Goal: Information Seeking & Learning: Check status

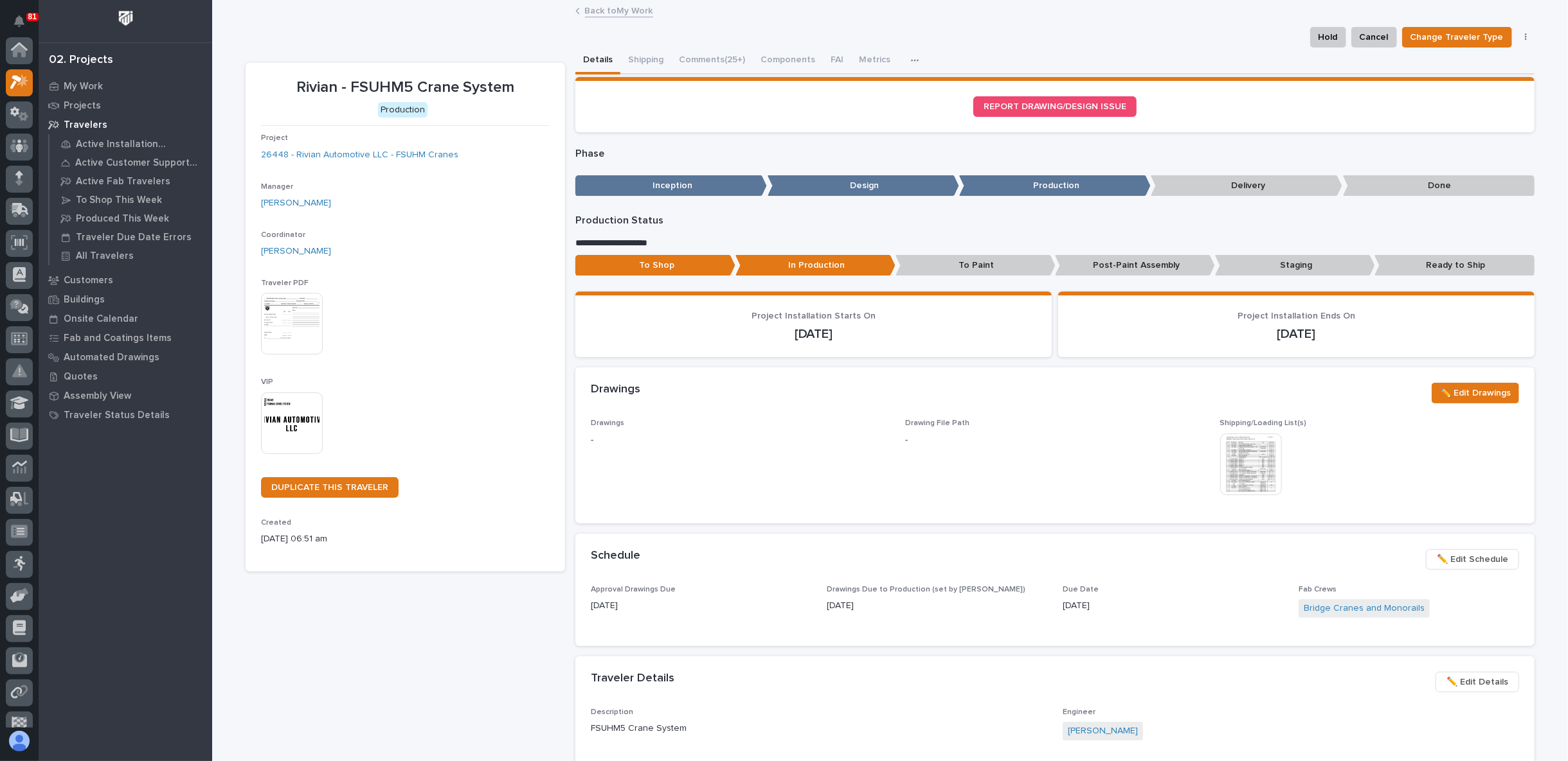
scroll to position [32, 0]
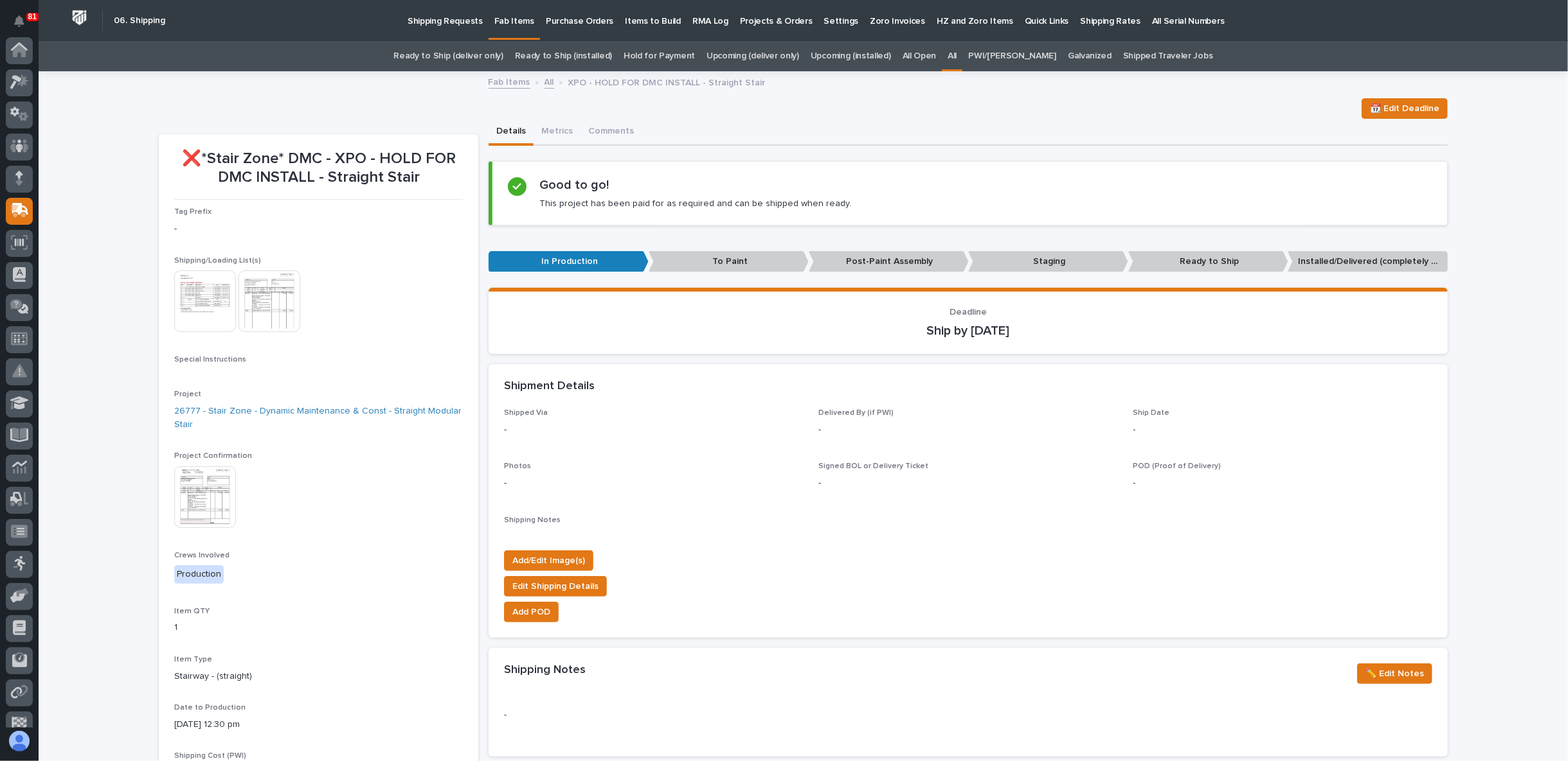
scroll to position [111, 0]
click at [768, 58] on link "Upcoming (deliver only)" at bounding box center [753, 56] width 93 height 30
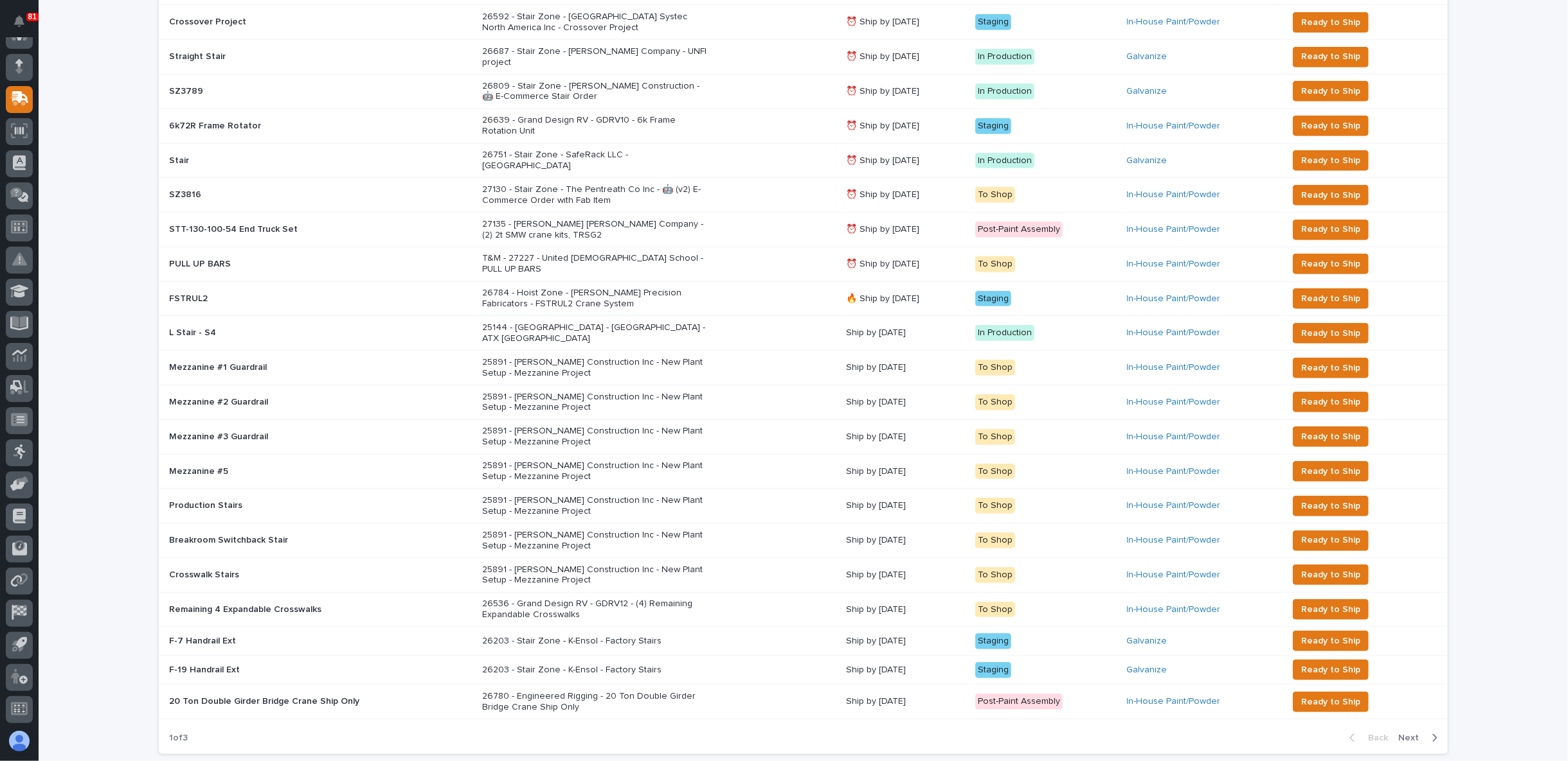
scroll to position [660, 0]
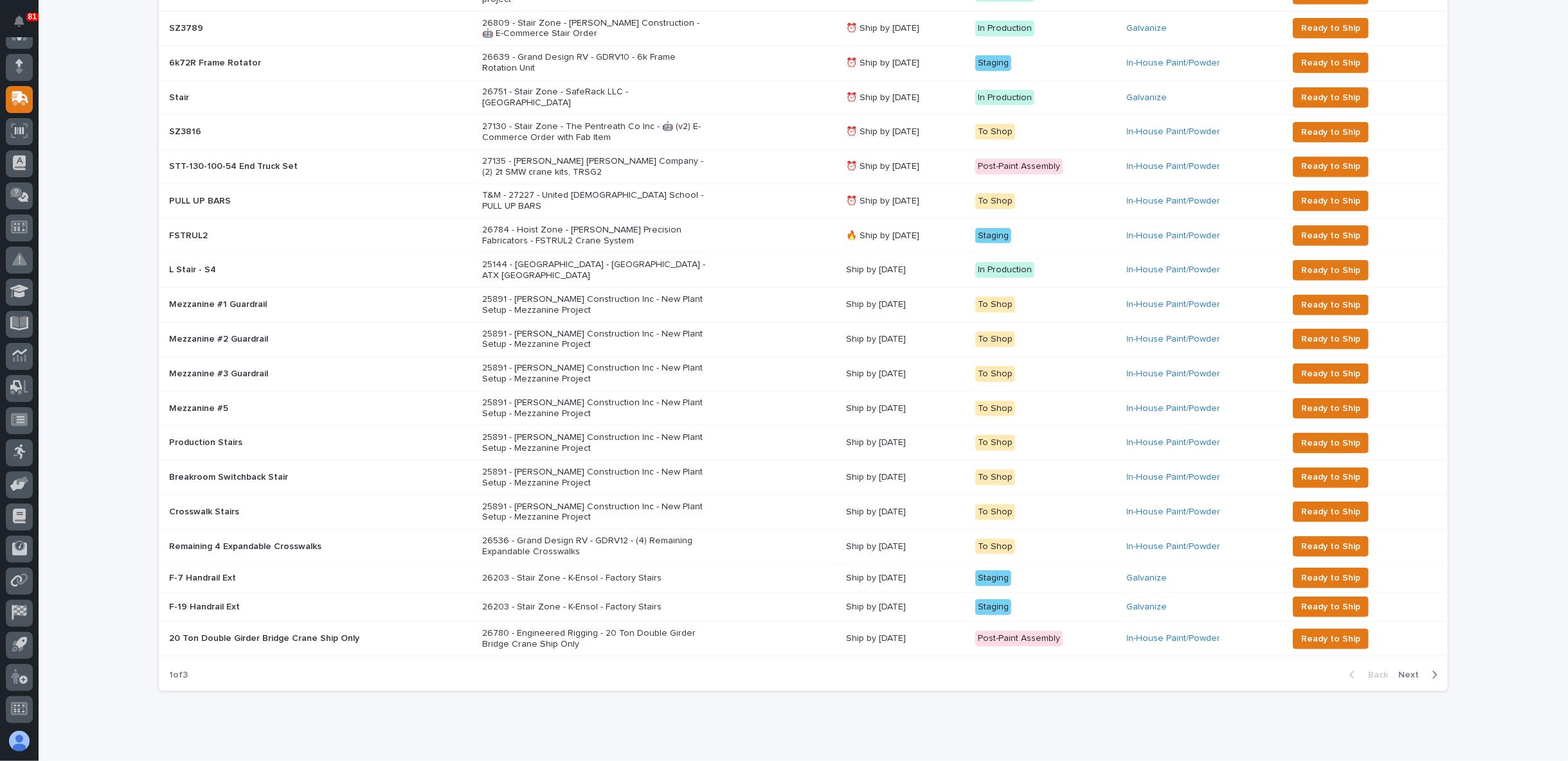
click at [1398, 670] on span "Next" at bounding box center [1412, 675] width 28 height 12
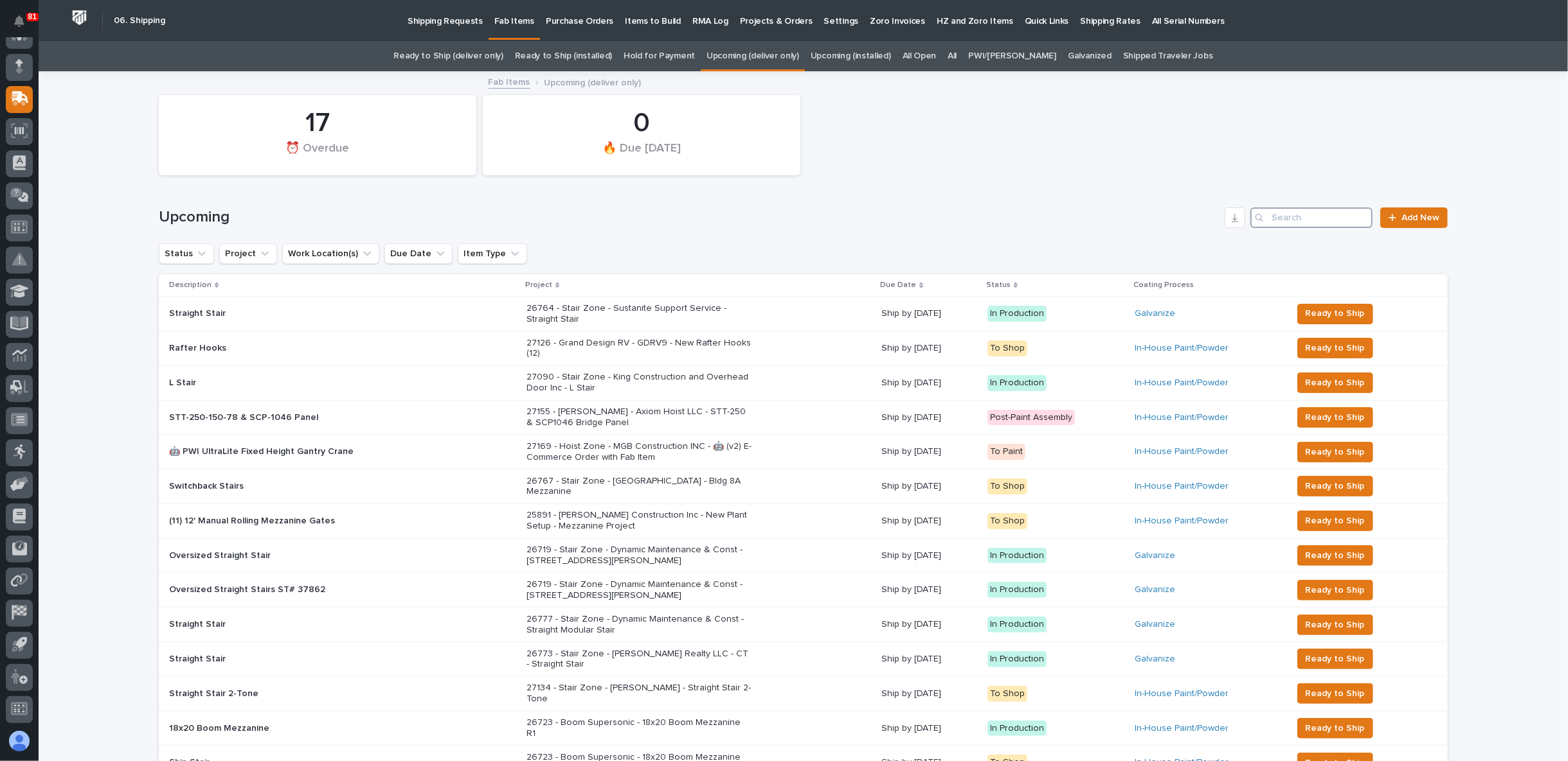
click at [1296, 211] on input "Search" at bounding box center [1312, 218] width 122 height 21
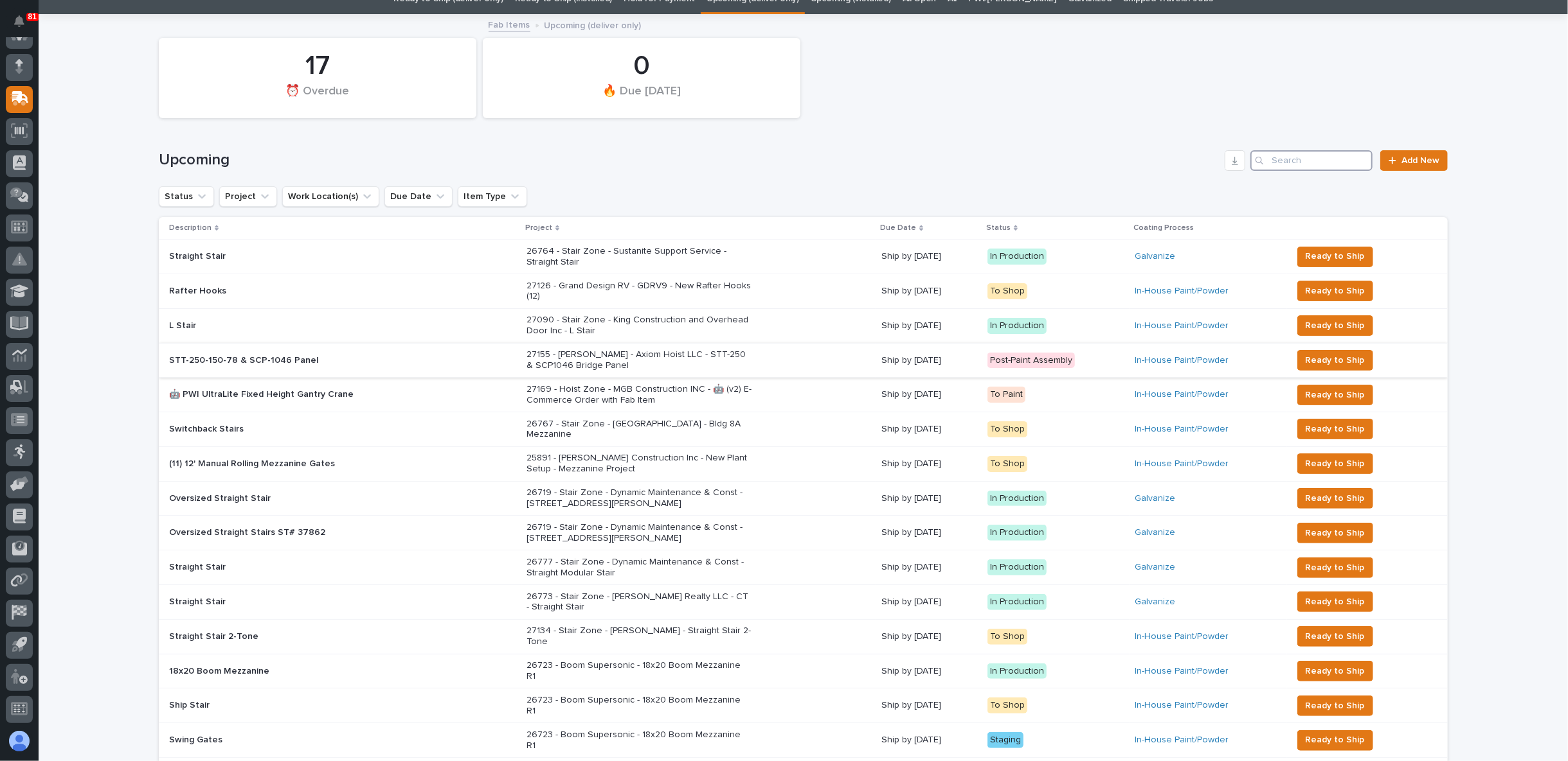
scroll to position [143, 0]
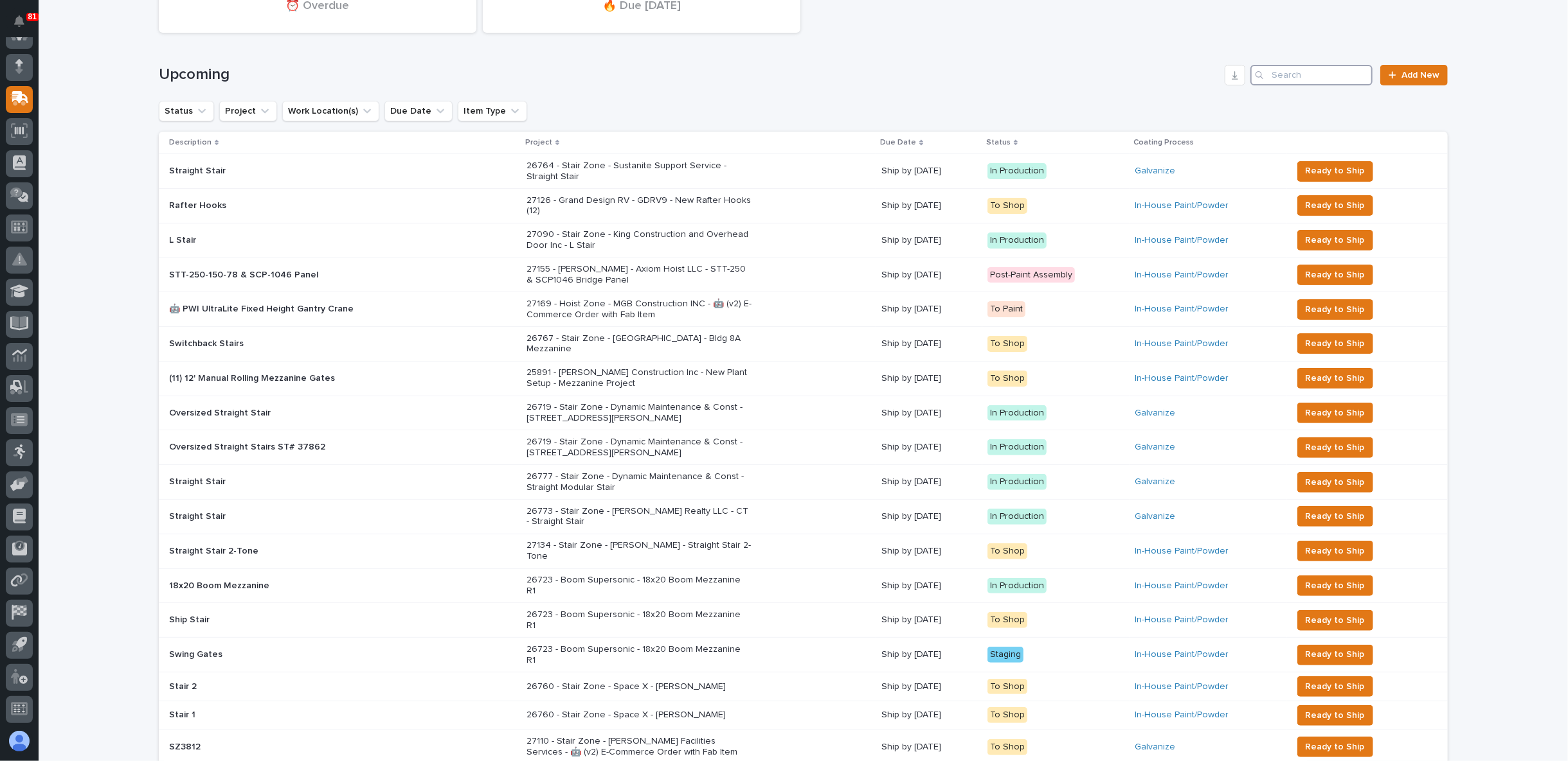
click at [1298, 66] on input "Search" at bounding box center [1312, 75] width 122 height 21
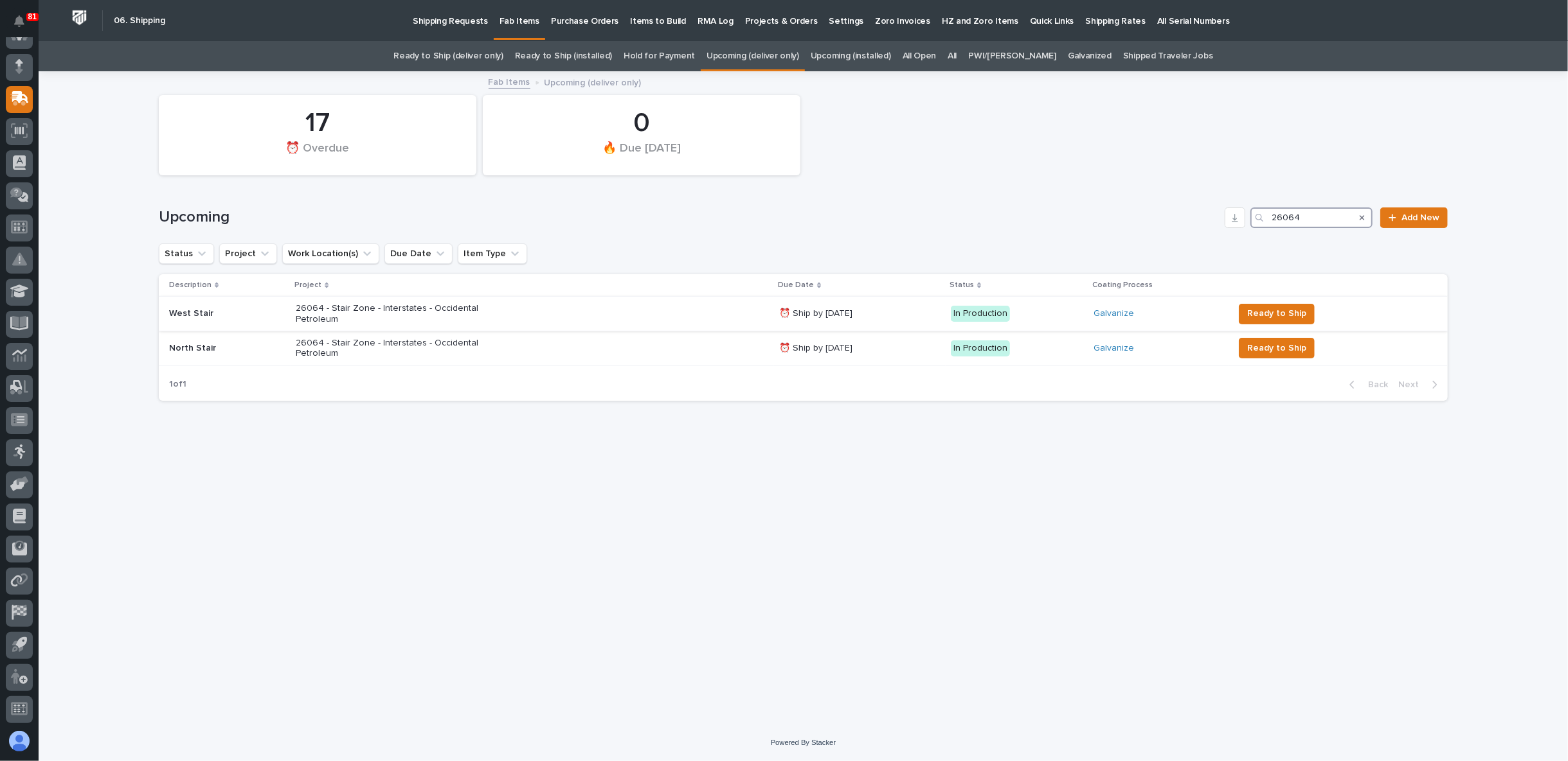
type input "26064"
click at [462, 310] on p "26064 - Stair Zone - Interstates - Occidental Petroleum" at bounding box center [408, 314] width 225 height 22
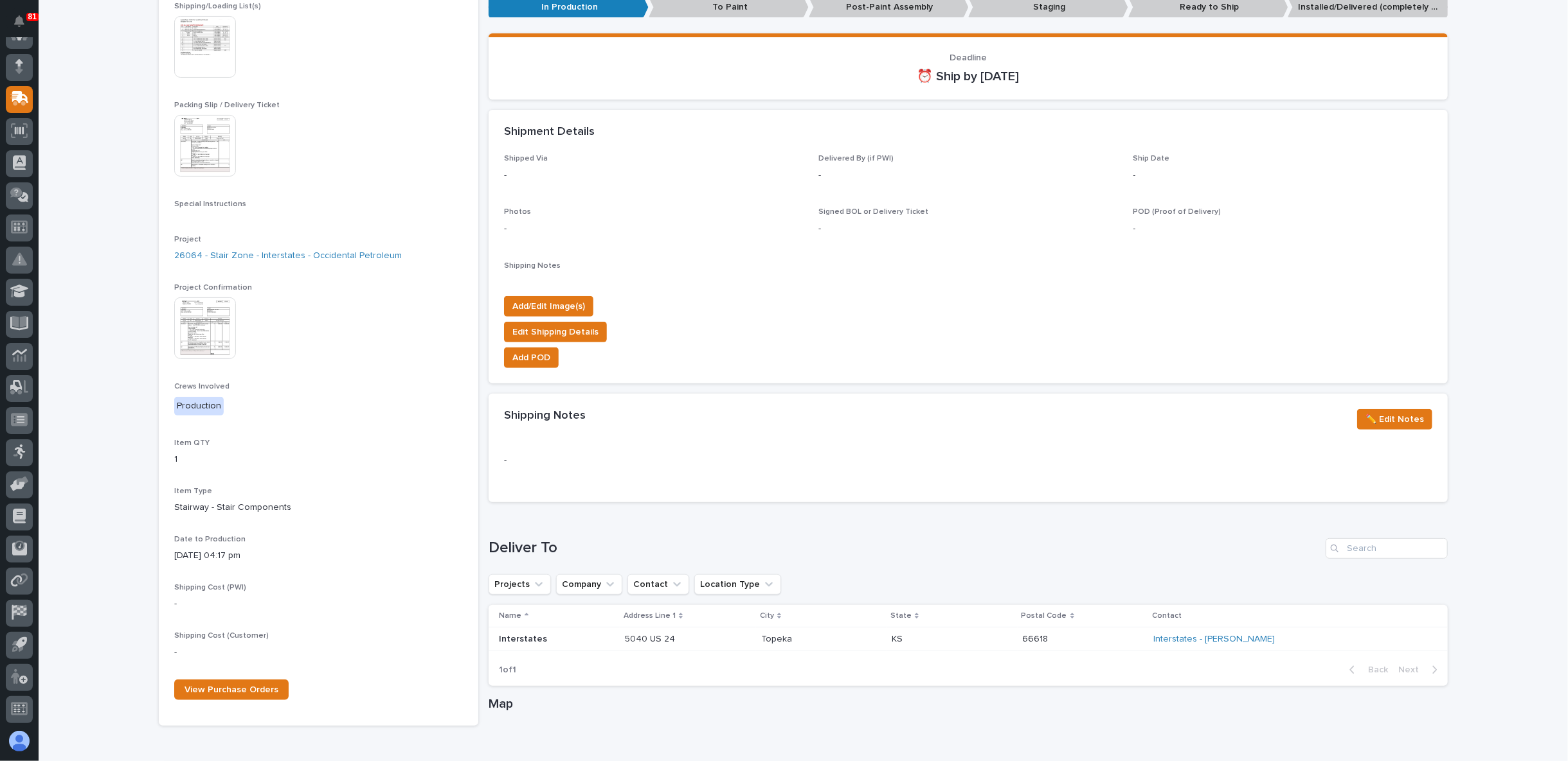
scroll to position [499, 0]
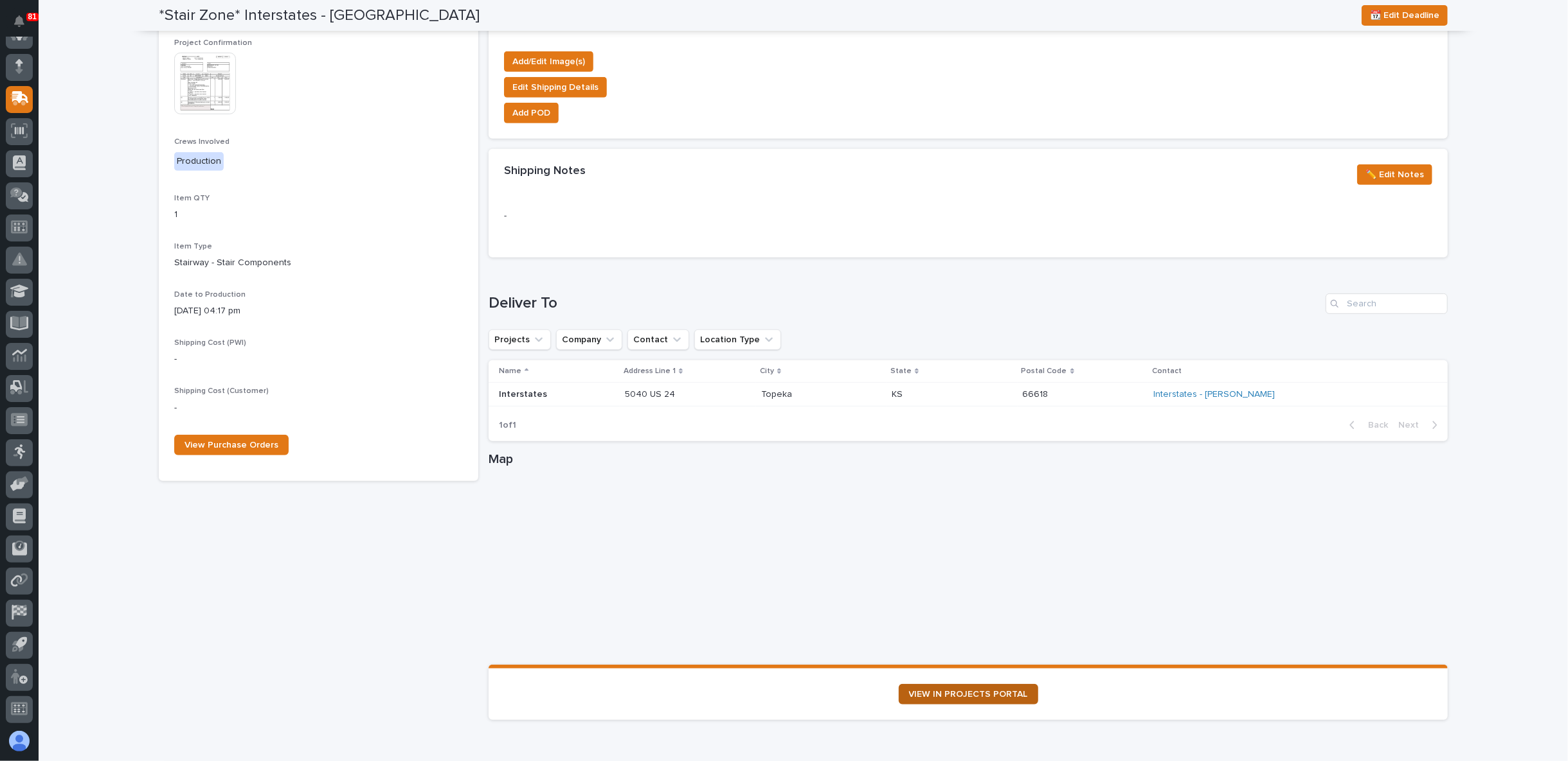
click at [989, 698] on link "VIEW IN PROJECTS PORTAL" at bounding box center [968, 695] width 139 height 21
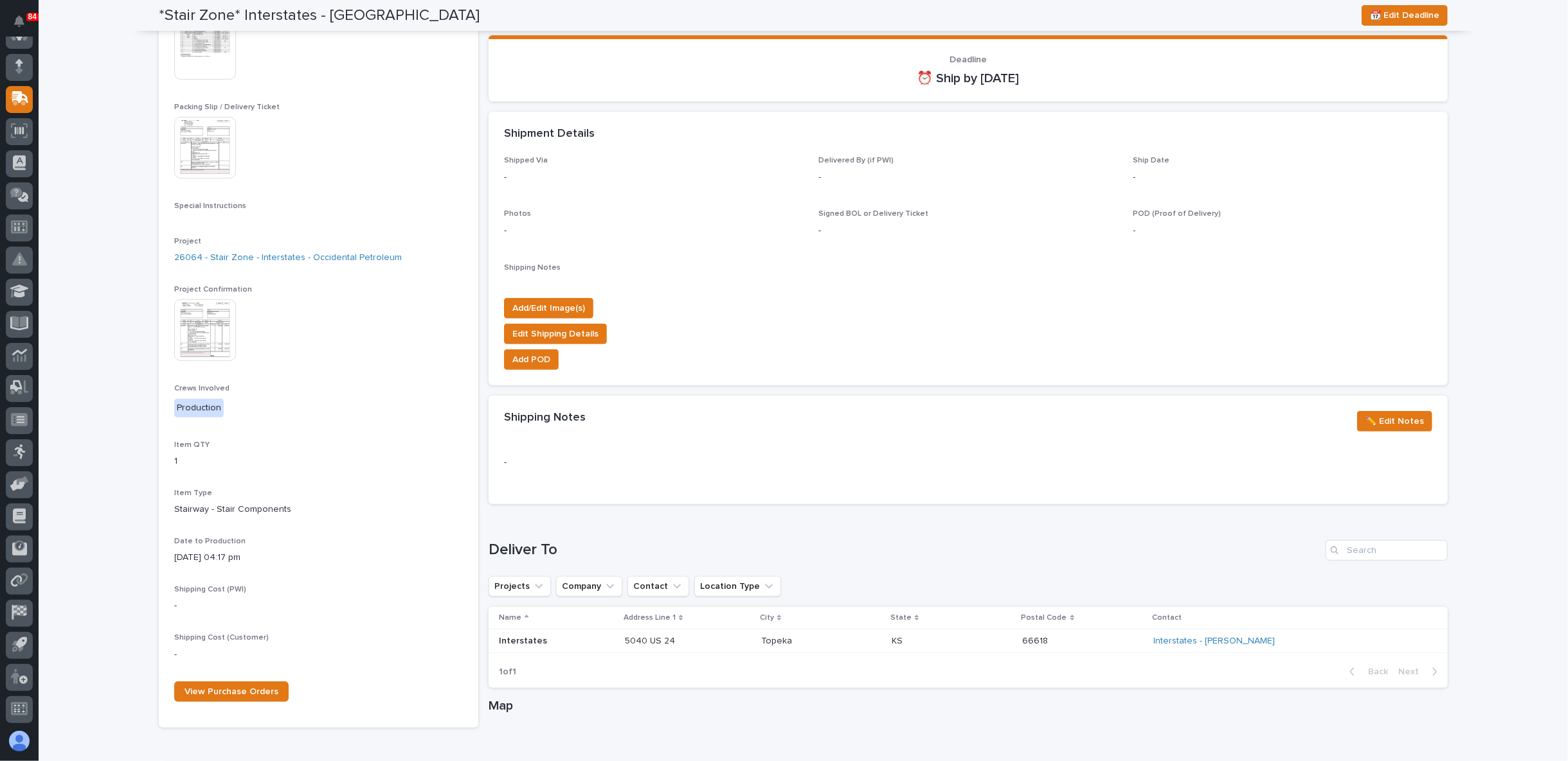
scroll to position [0, 0]
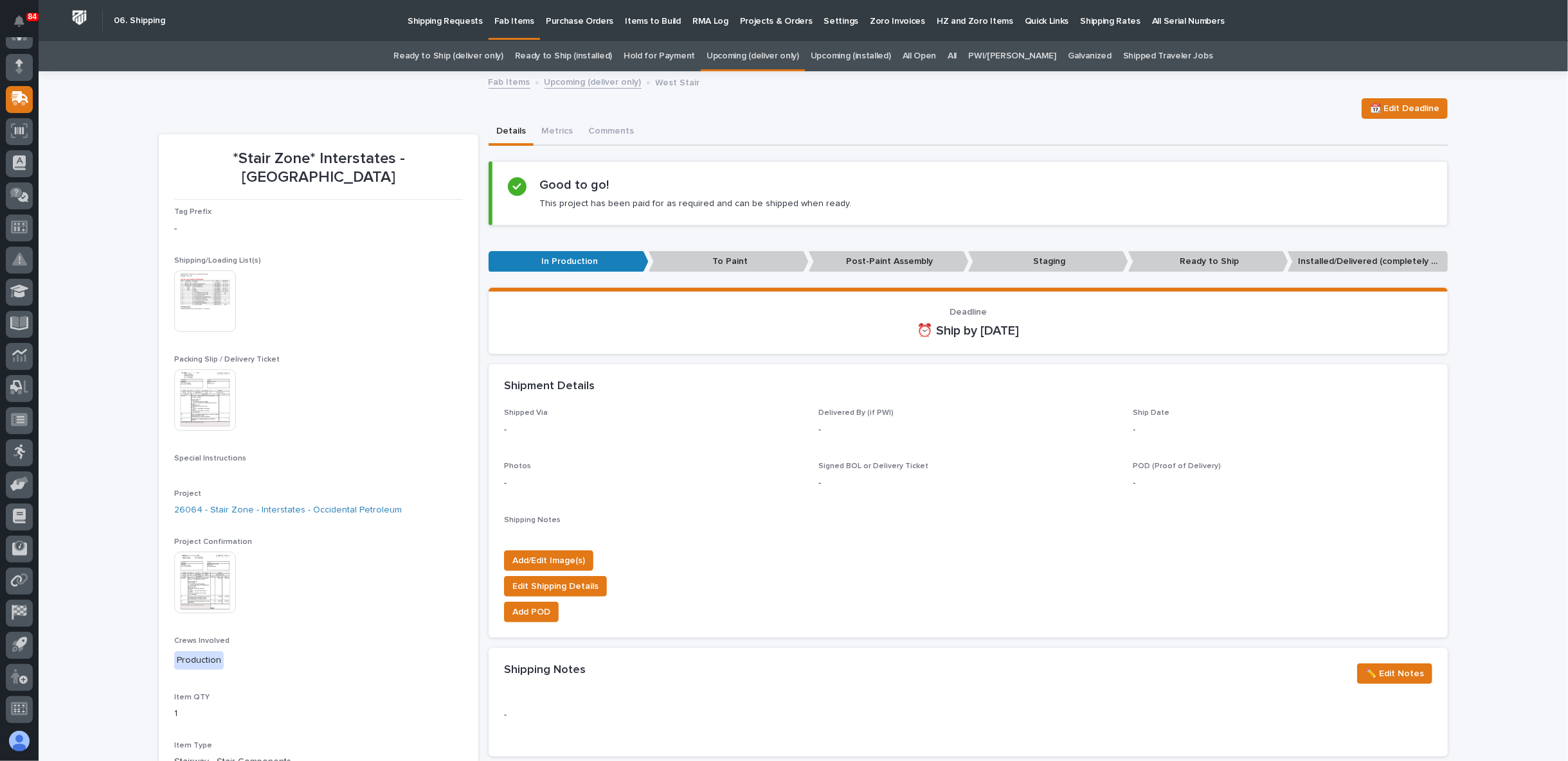
click at [781, 58] on link "Upcoming (deliver only)" at bounding box center [753, 56] width 93 height 30
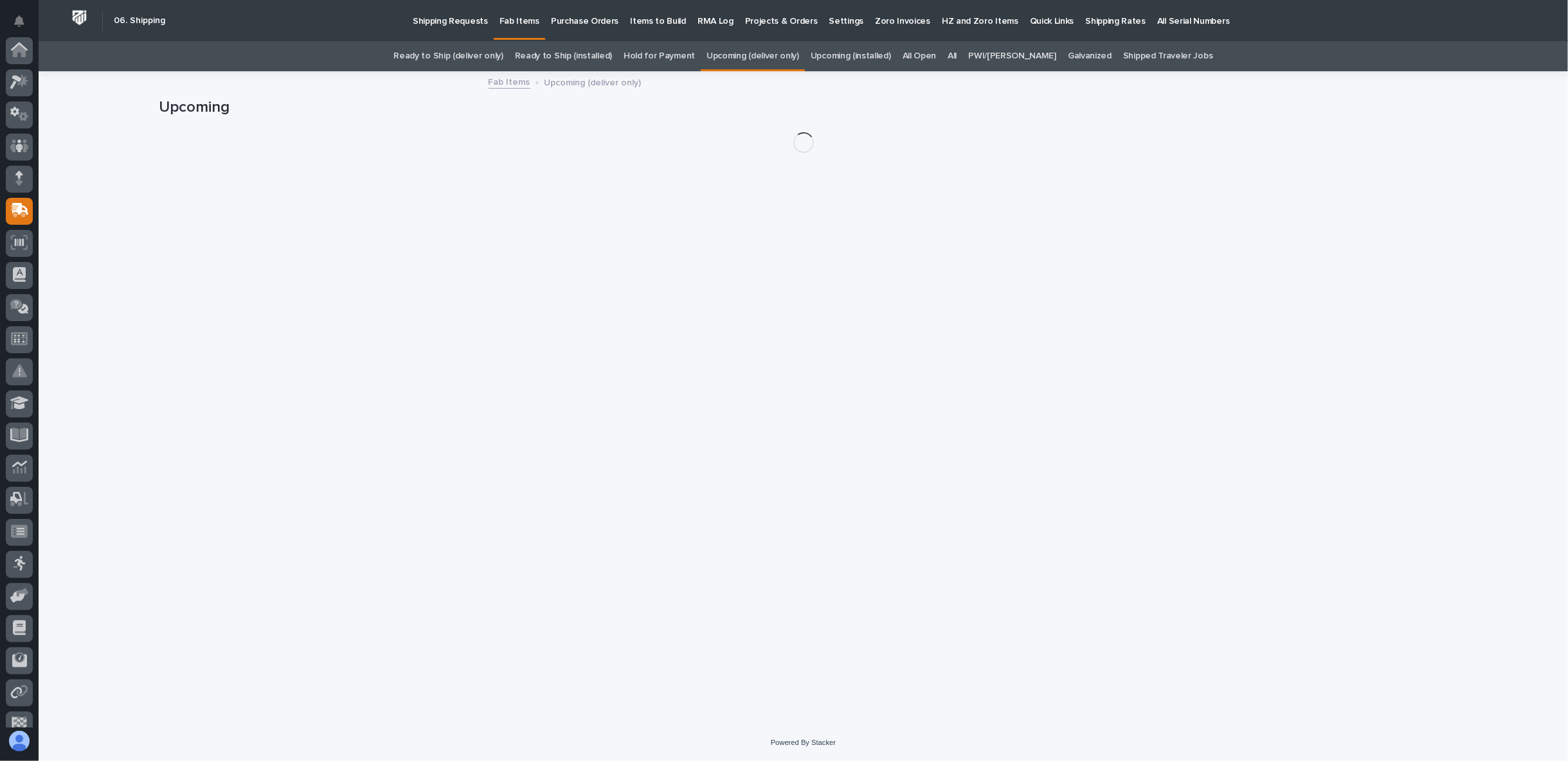
scroll to position [111, 0]
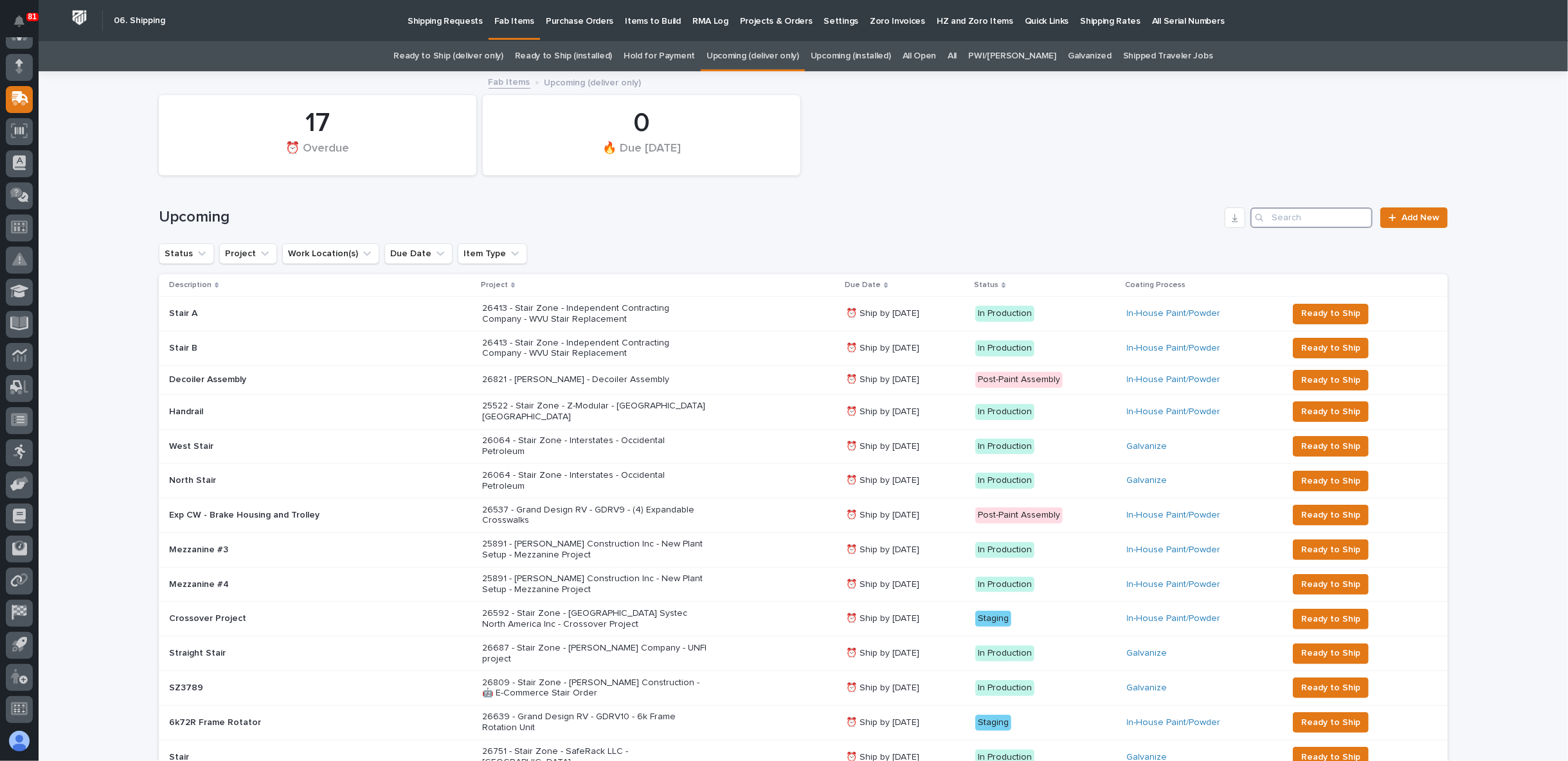
click at [1299, 216] on input "Search" at bounding box center [1312, 218] width 122 height 21
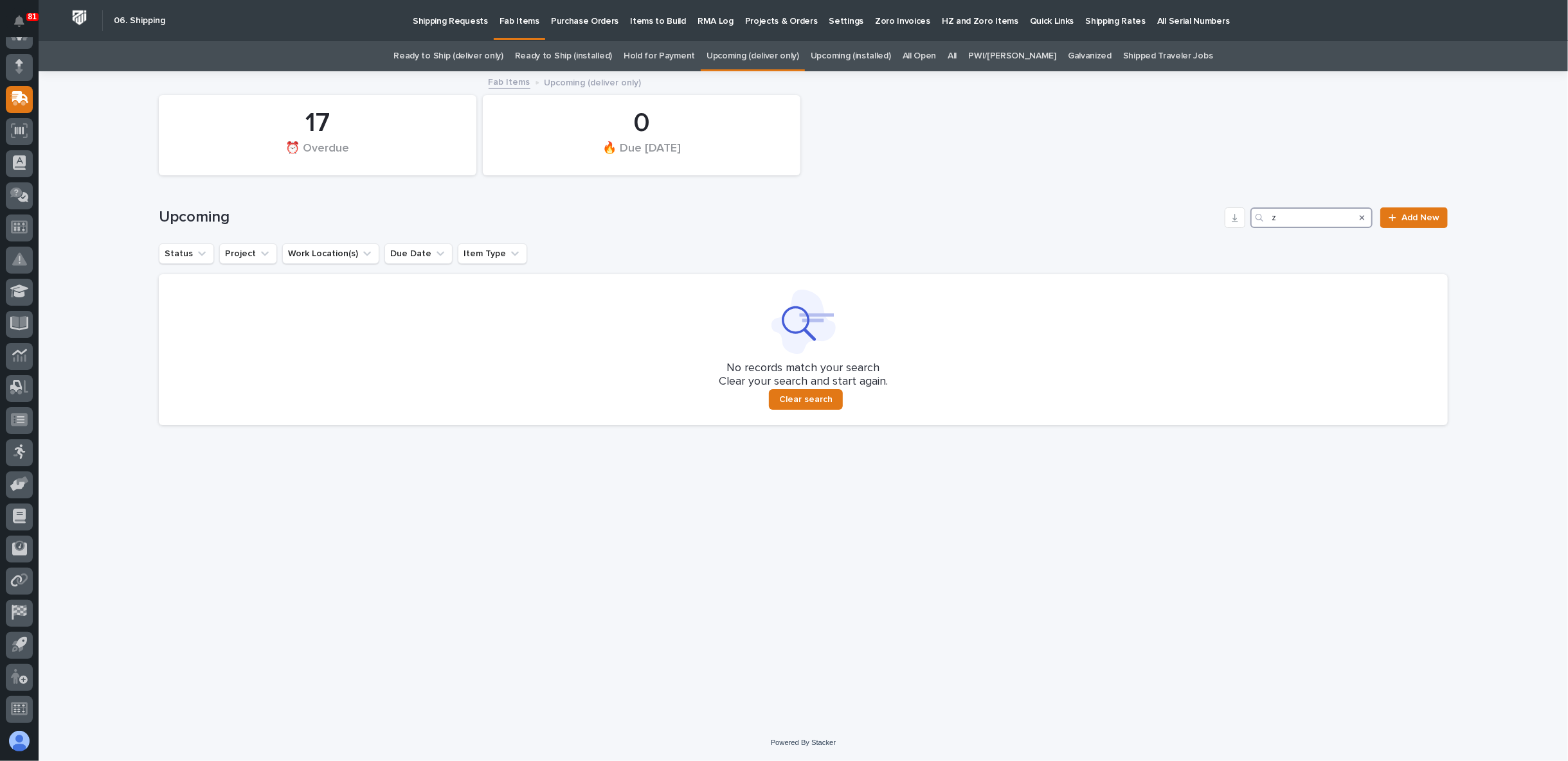
type input "z"
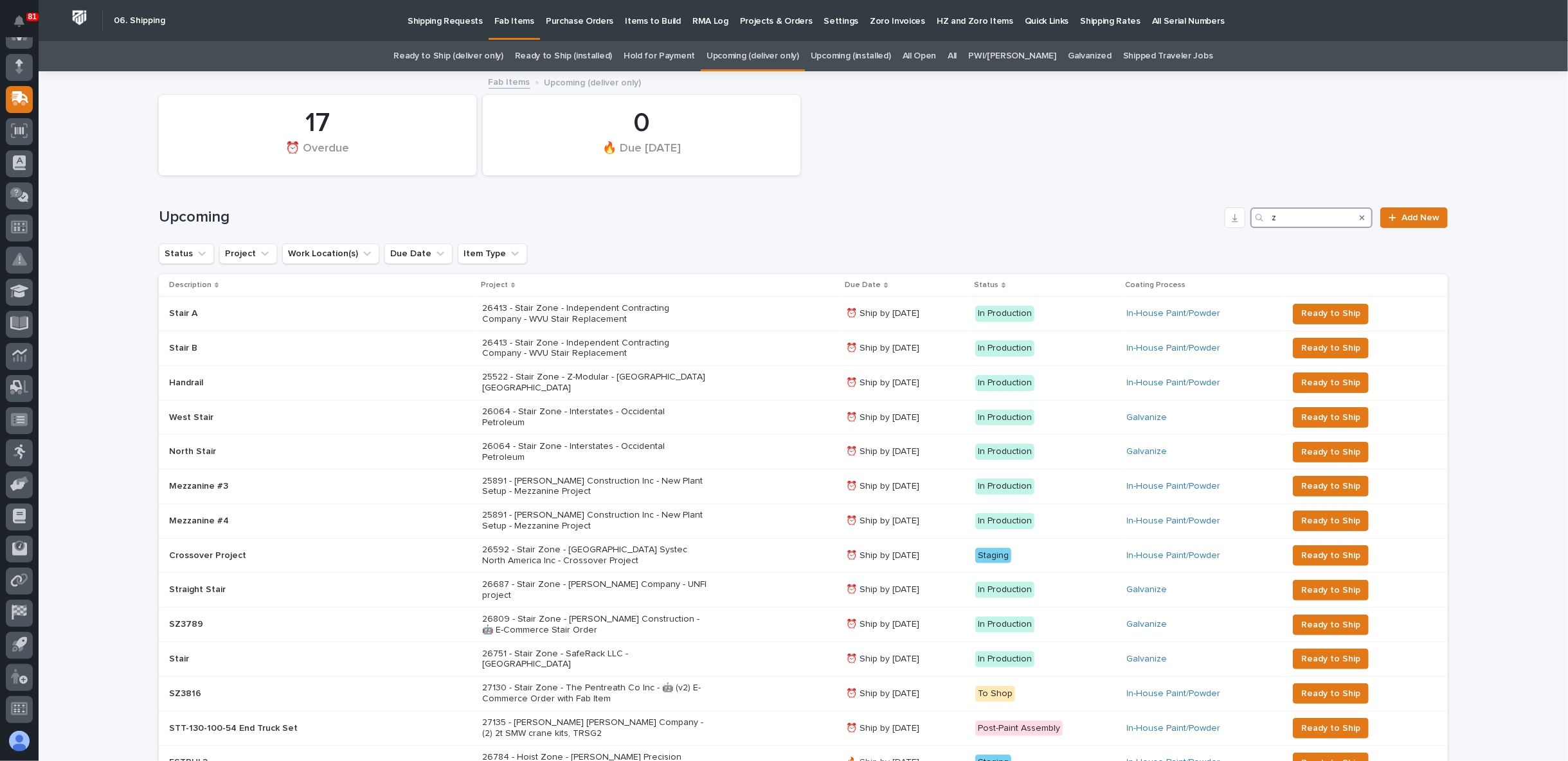
type input "z"
click at [962, 56] on div "All" at bounding box center [952, 56] width 21 height 30
click at [957, 49] on link "All" at bounding box center [952, 56] width 9 height 30
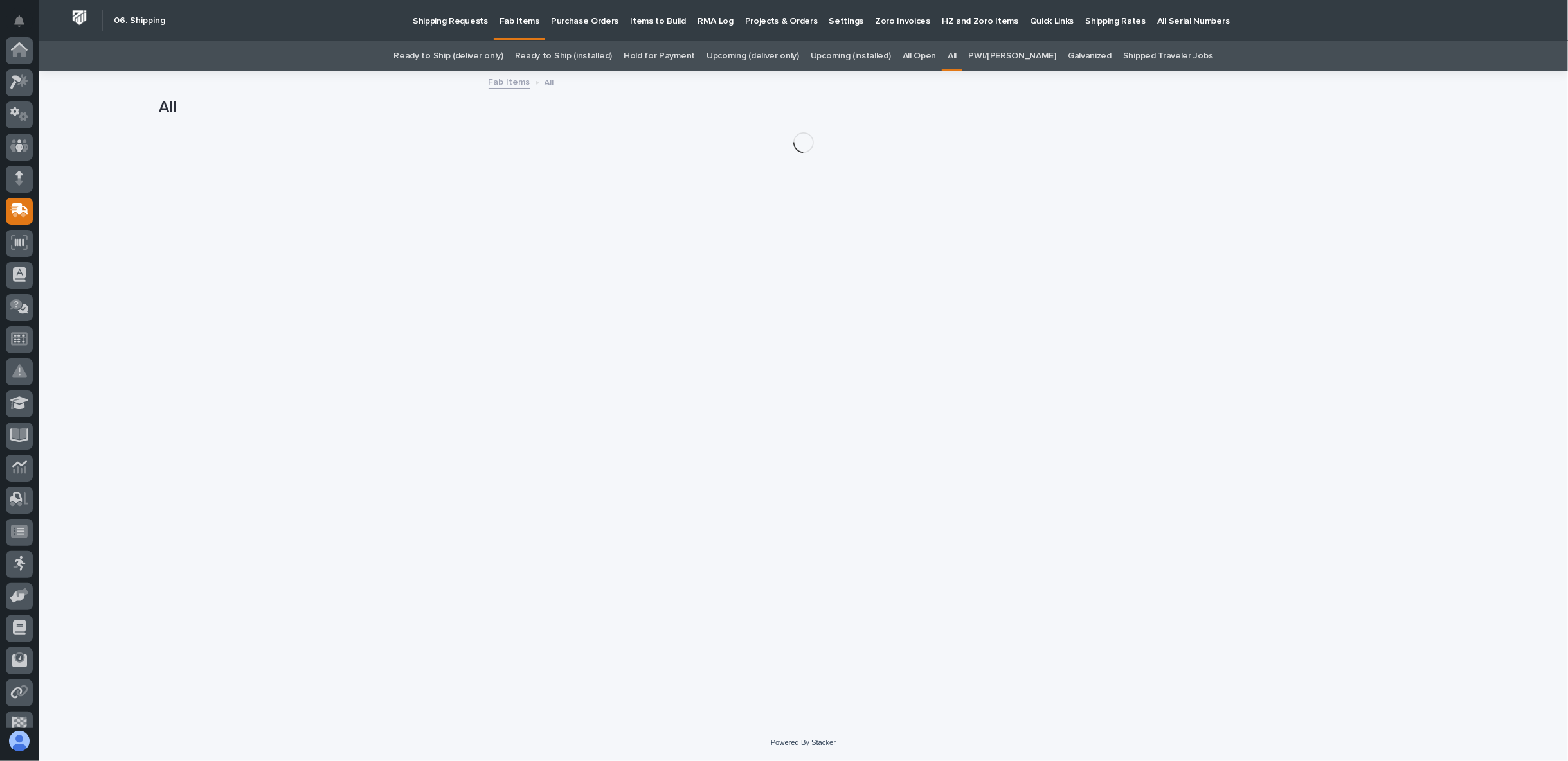
scroll to position [111, 0]
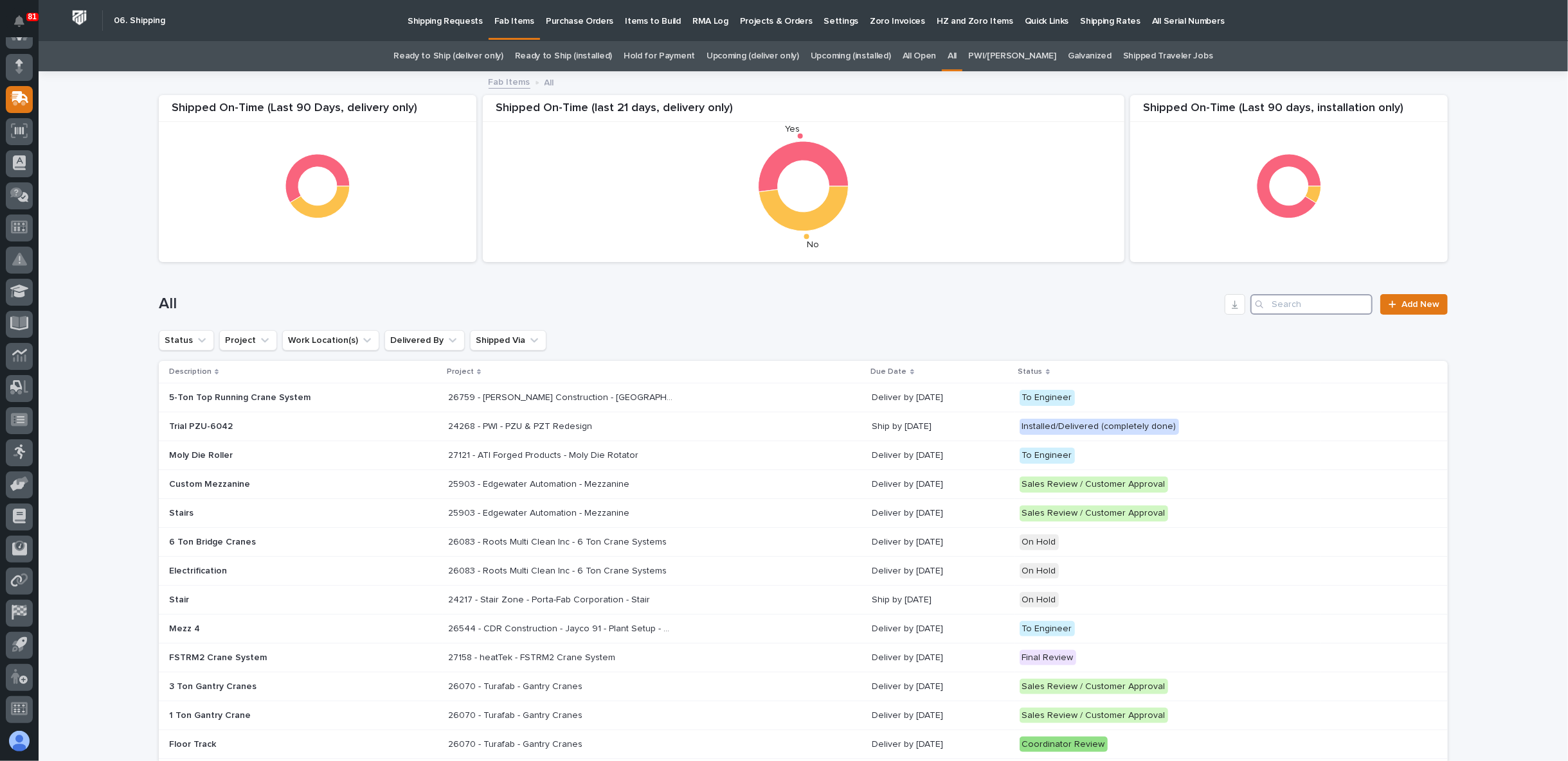
click at [1282, 302] on input "Search" at bounding box center [1312, 305] width 122 height 21
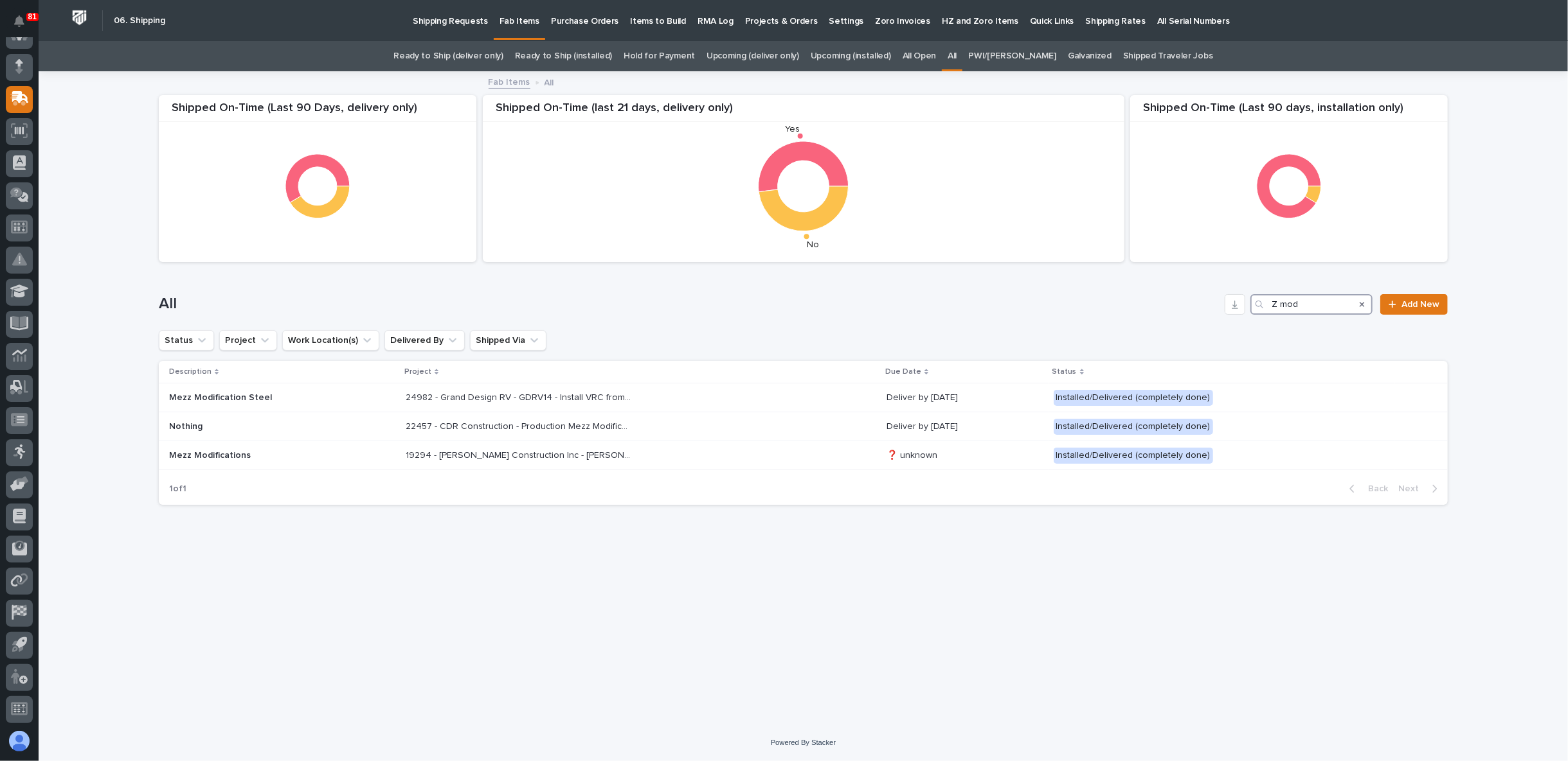
click at [1282, 307] on input "Z mod" at bounding box center [1312, 305] width 122 height 21
type input "Zmod"
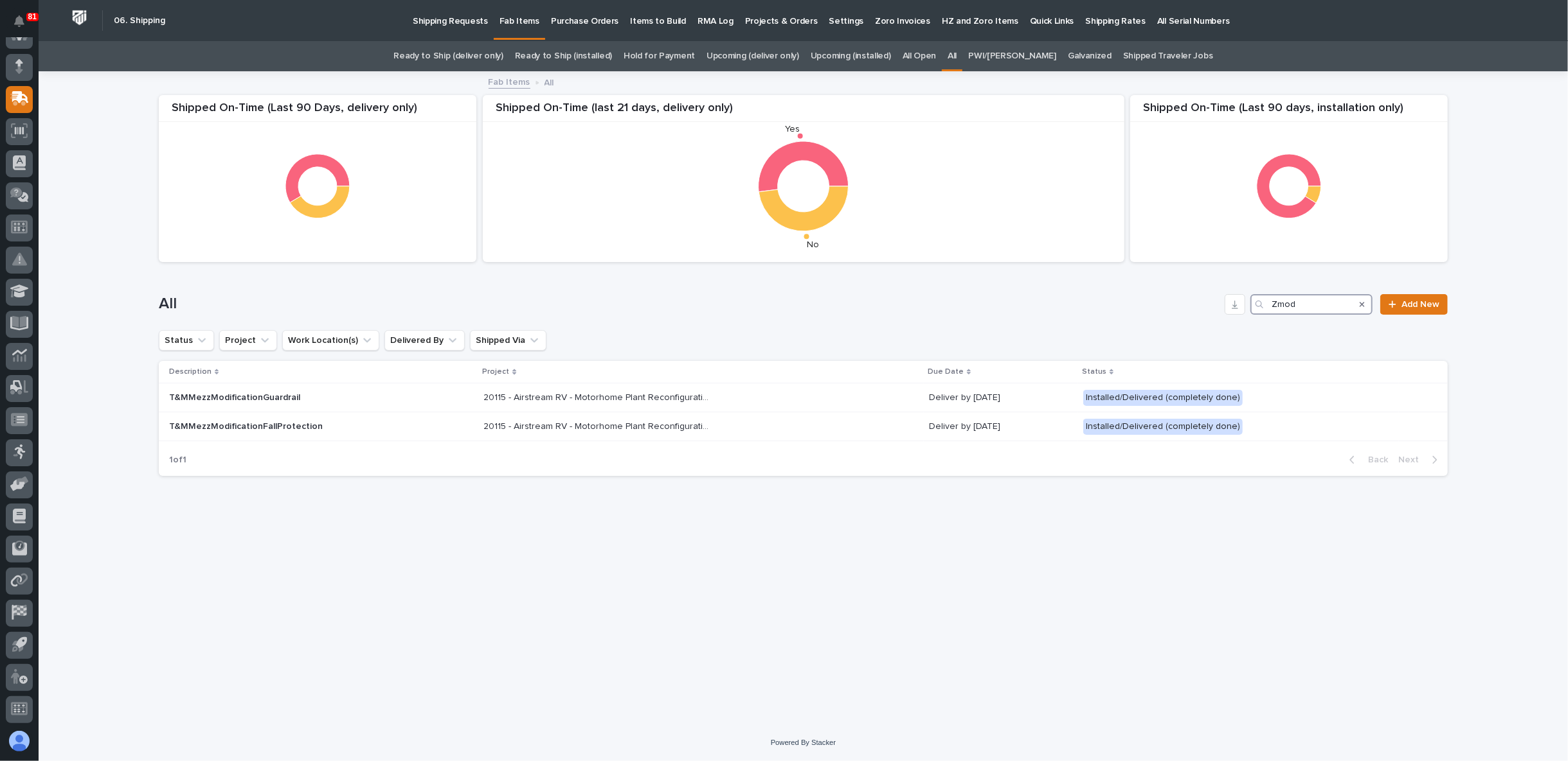
drag, startPoint x: 1259, startPoint y: 313, endPoint x: 1150, endPoint y: 313, distance: 109.0
click at [1154, 314] on div "All Zmod Add New" at bounding box center [803, 305] width 1289 height 21
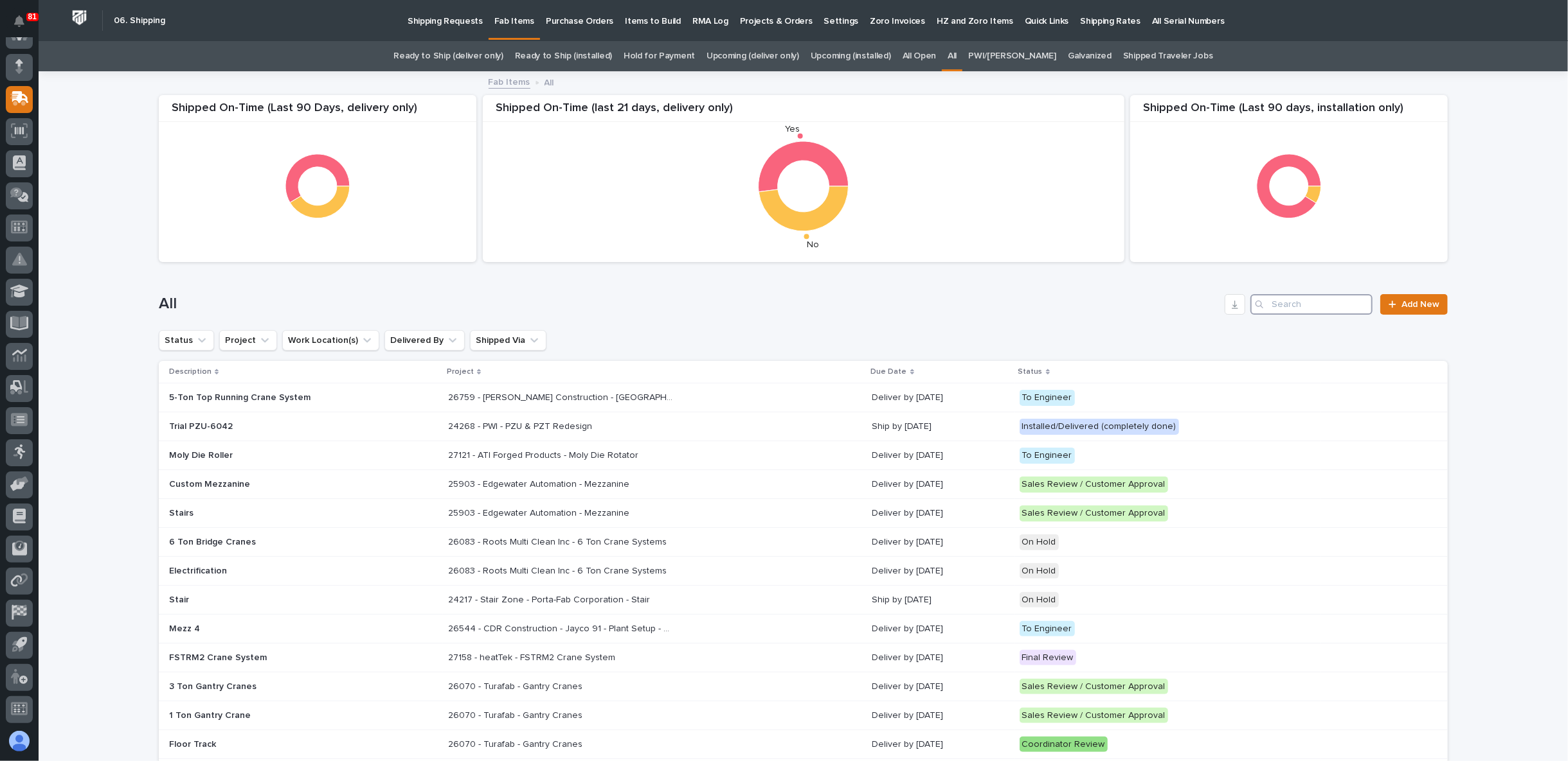
click at [1275, 308] on input "Search" at bounding box center [1312, 305] width 122 height 21
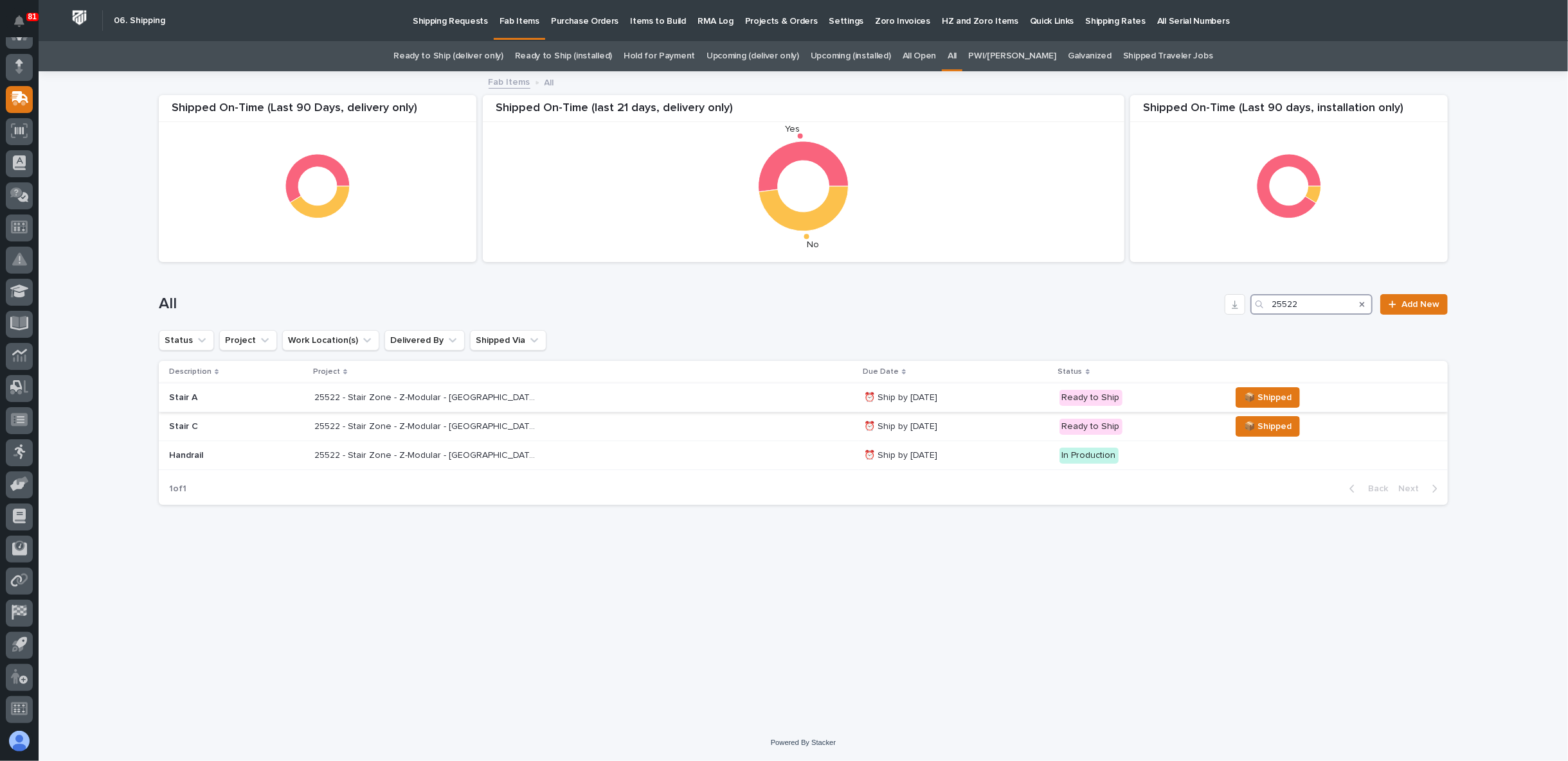
type input "25522"
click at [453, 397] on p "25522 - Stair Zone - Z-Modular - Saginaw TX" at bounding box center [428, 396] width 227 height 13
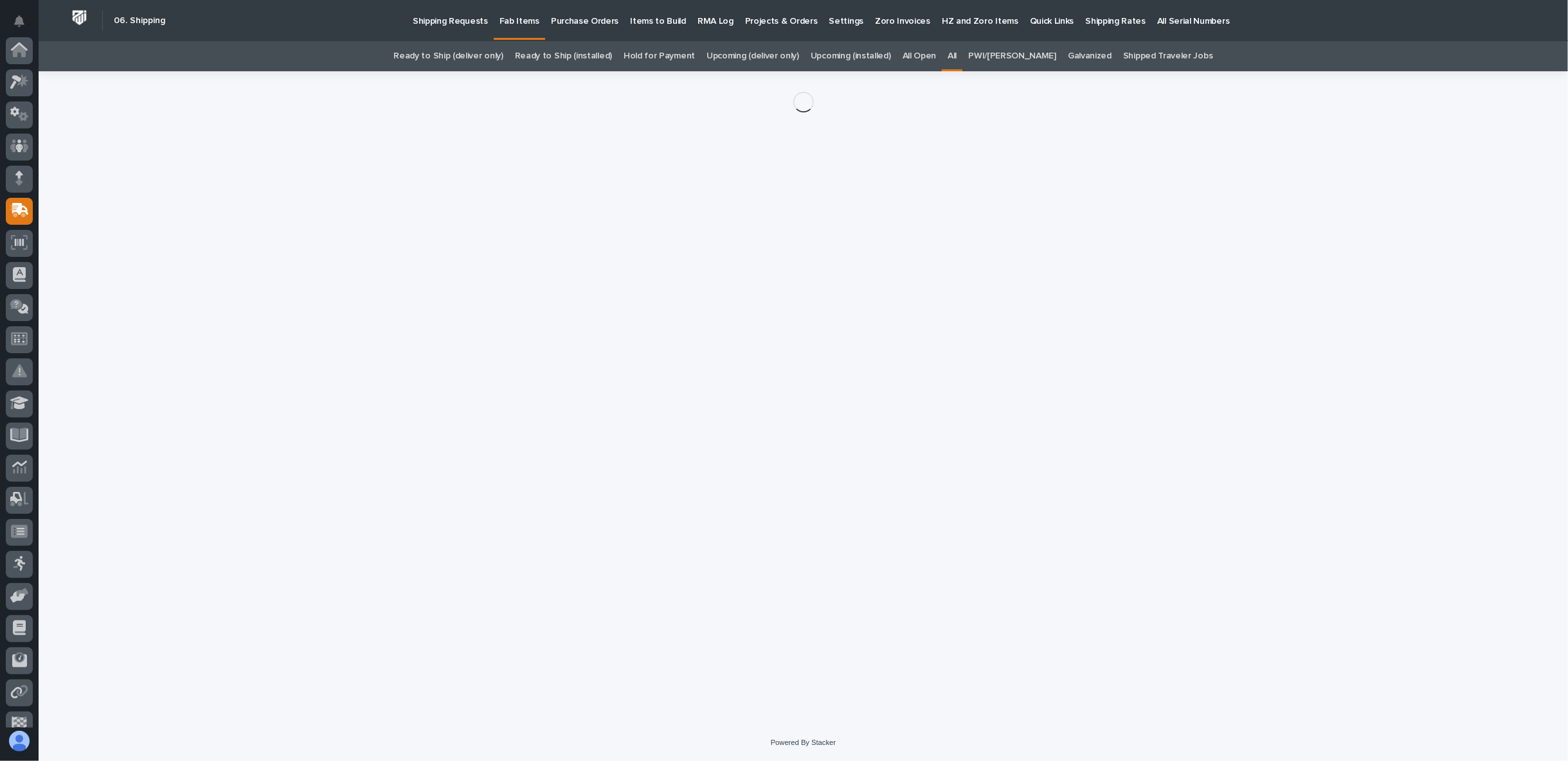
scroll to position [111, 0]
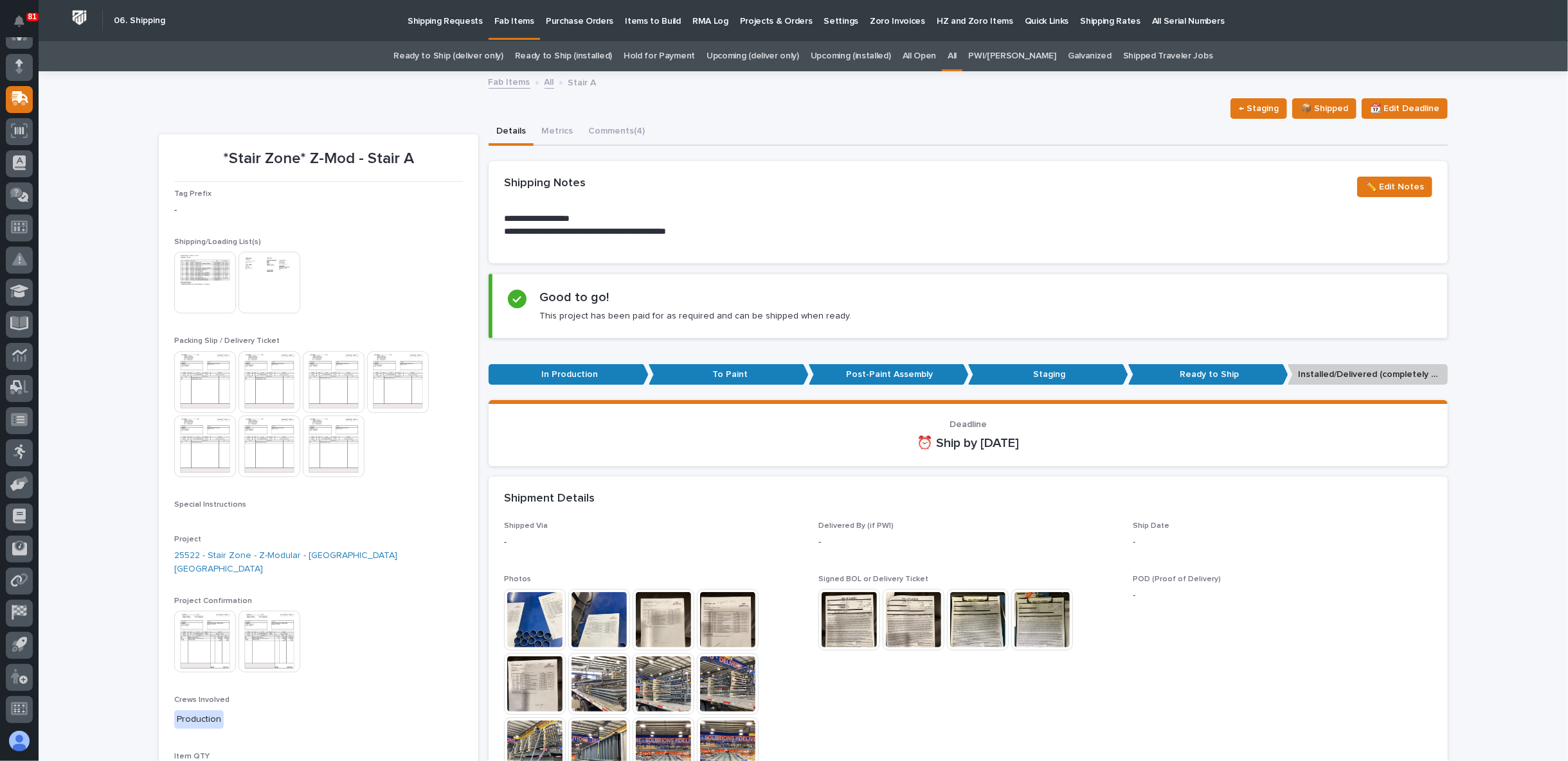
click at [208, 391] on img at bounding box center [204, 382] width 62 height 62
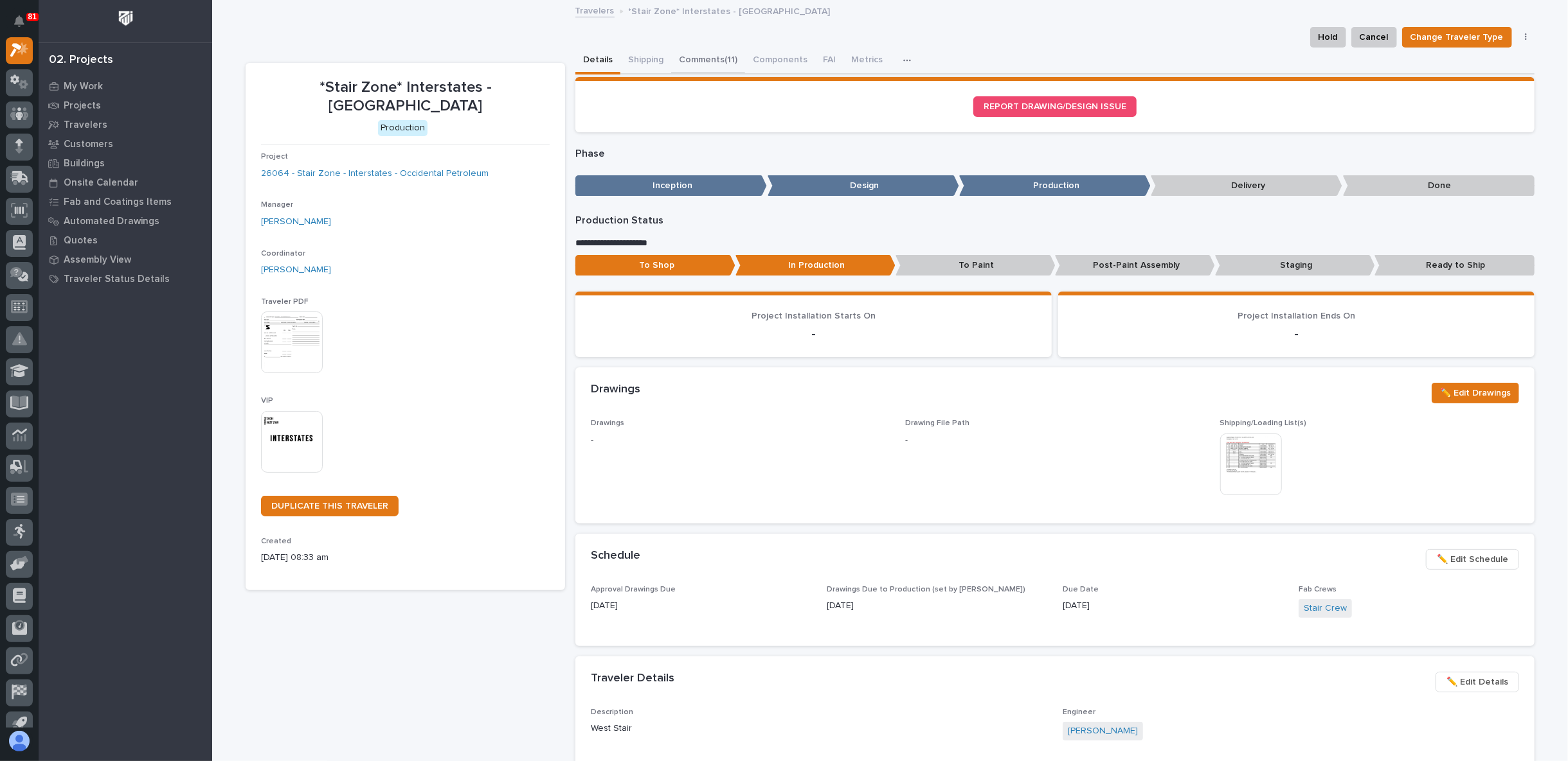
click at [699, 58] on button "Comments (11)" at bounding box center [708, 61] width 74 height 27
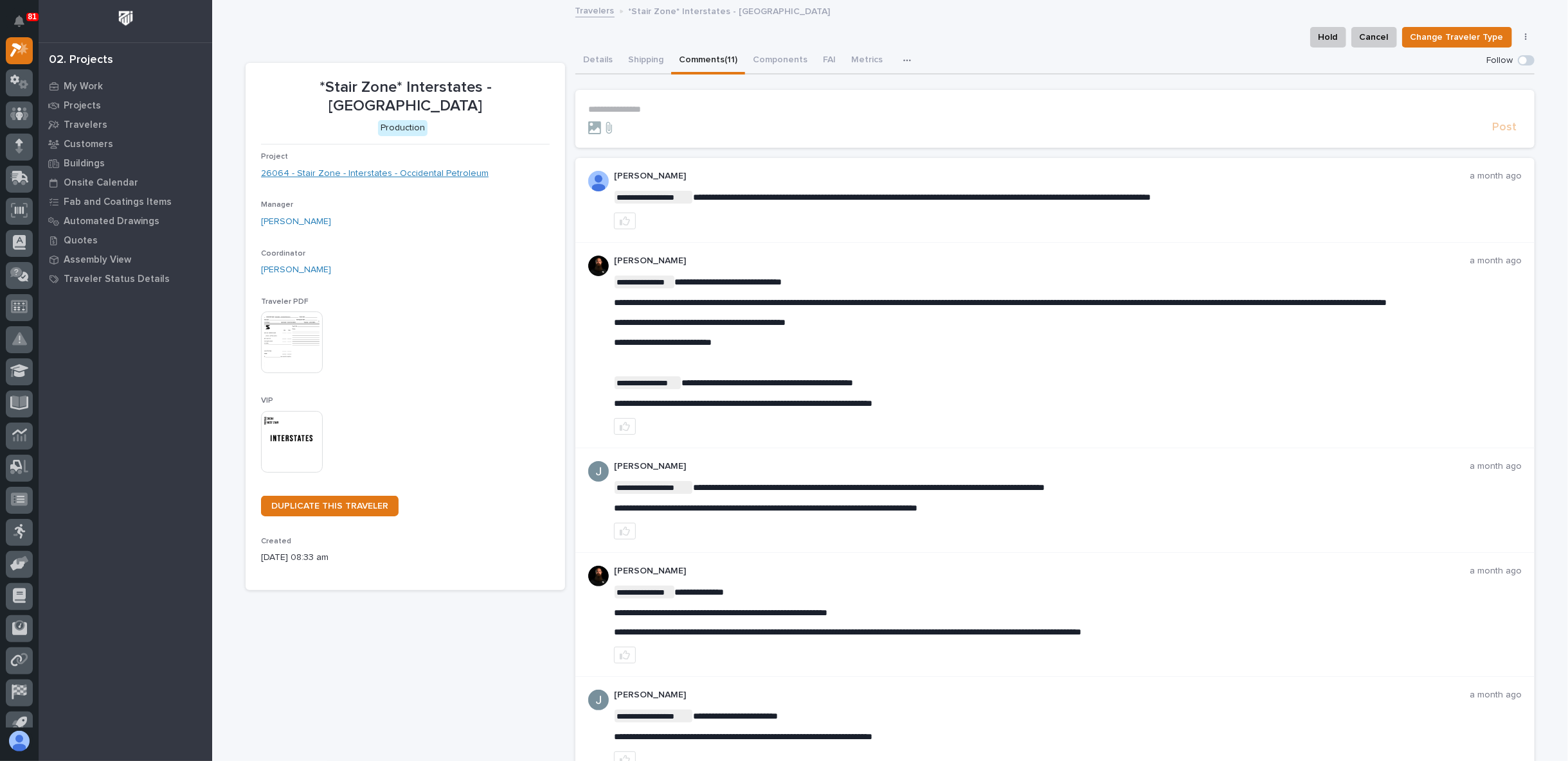
click at [409, 167] on link "26064 - Stair Zone - Interstates - Occidental Petroleum" at bounding box center [375, 173] width 227 height 13
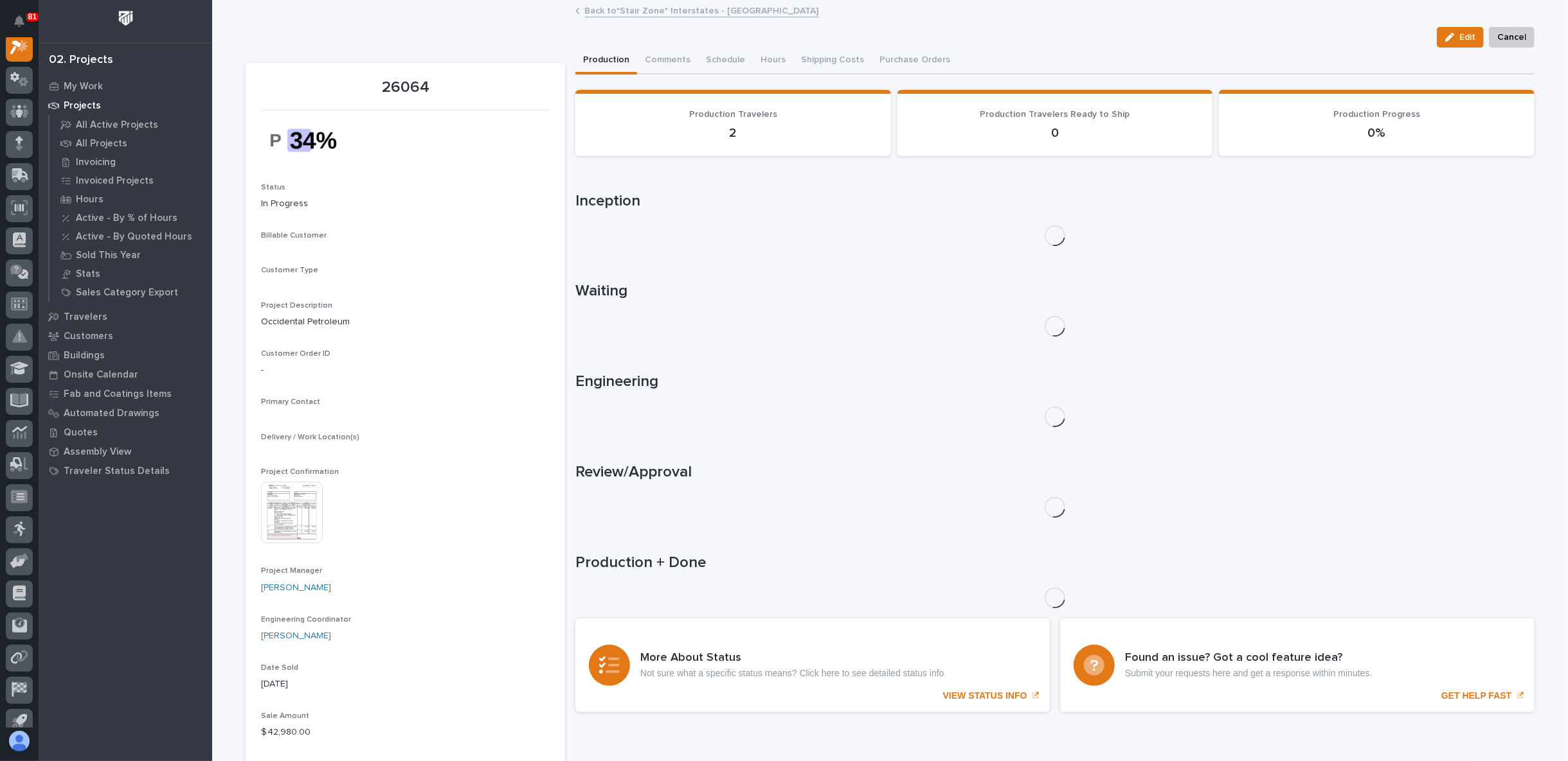
scroll to position [32, 0]
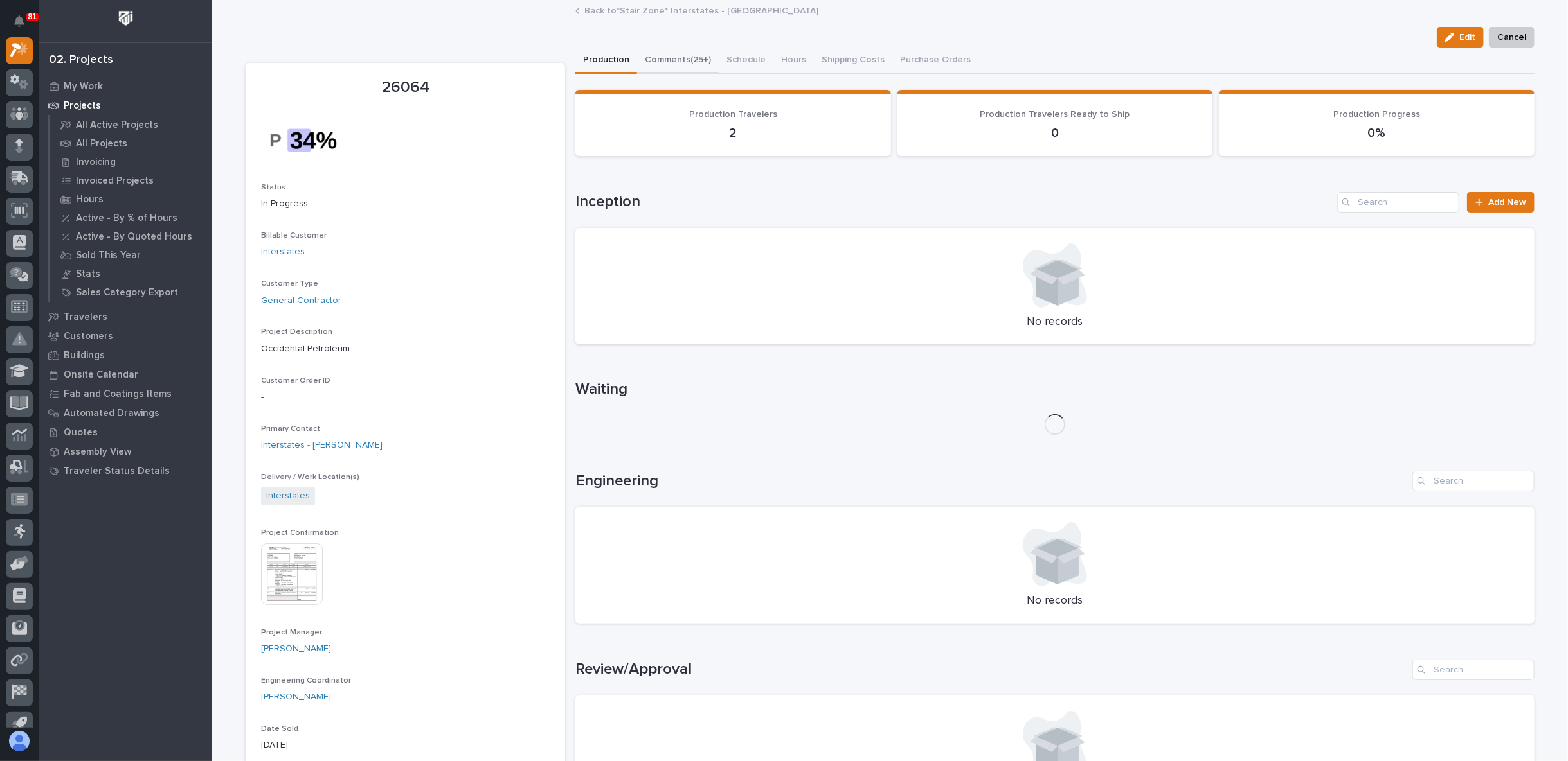
click at [673, 61] on button "Comments (25+)" at bounding box center [678, 61] width 82 height 27
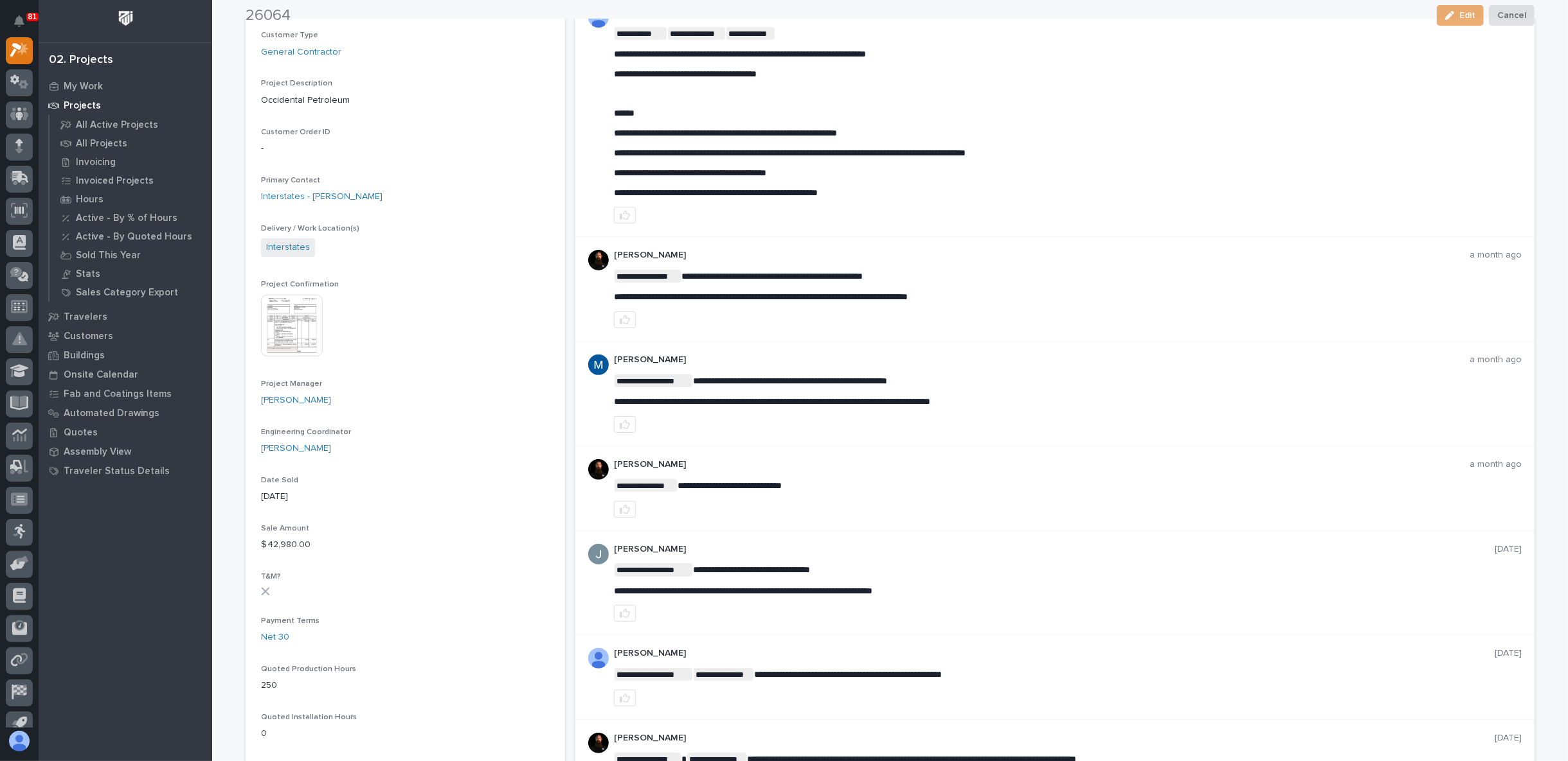
scroll to position [285, 0]
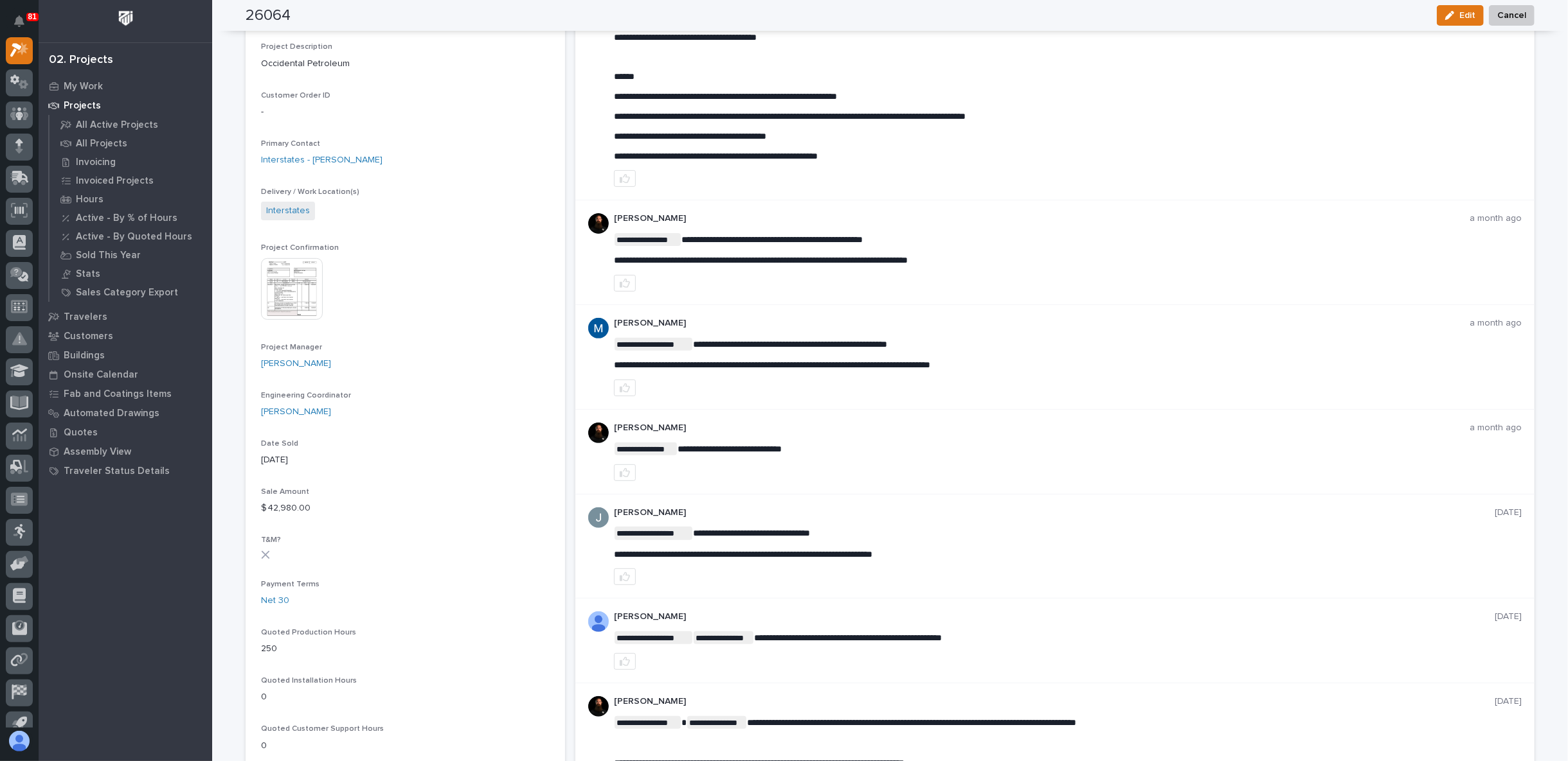
click at [575, 483] on div "**********" at bounding box center [1055, 452] width 959 height 84
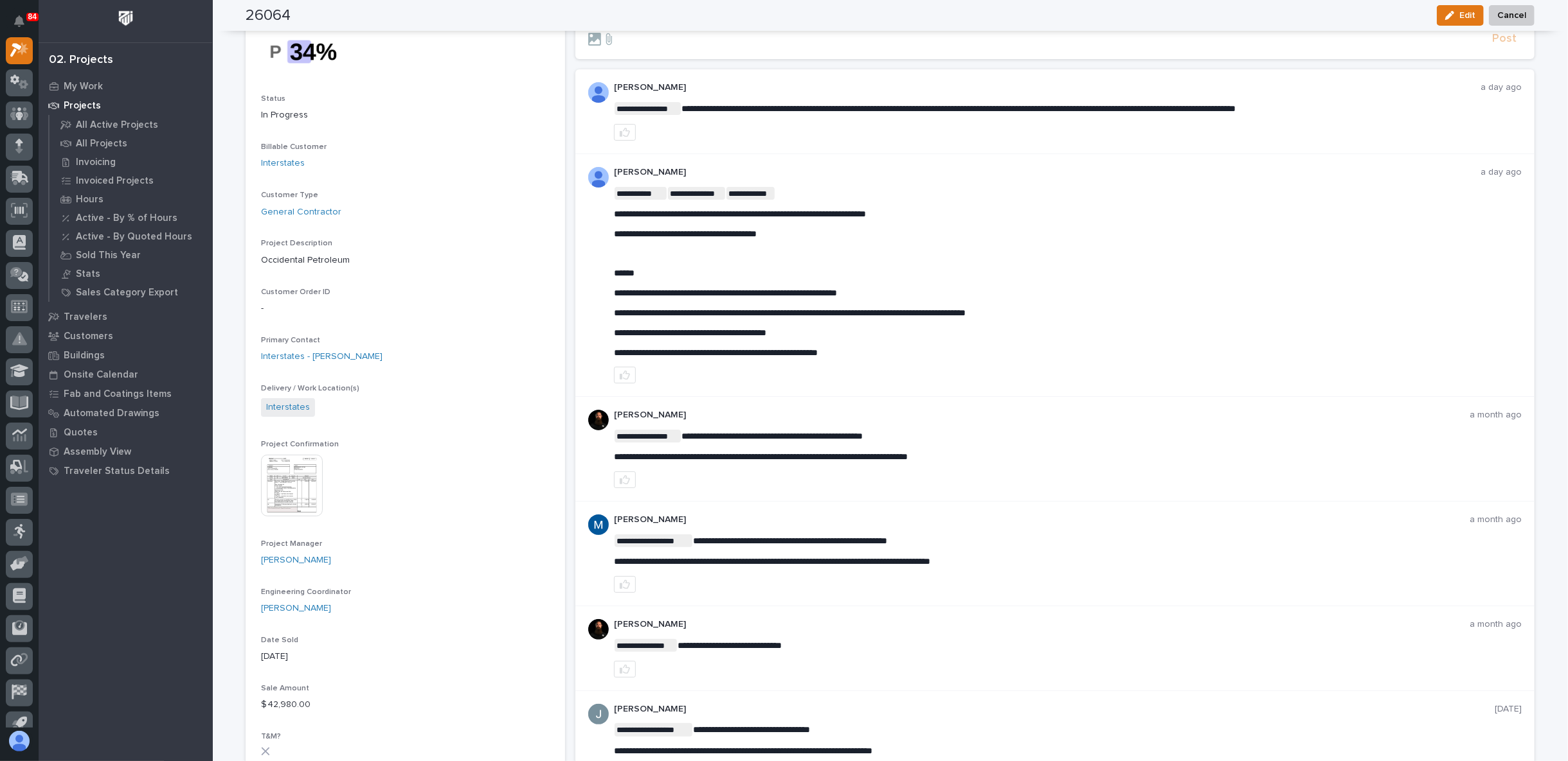
scroll to position [0, 0]
